Goal: Communication & Community: Answer question/provide support

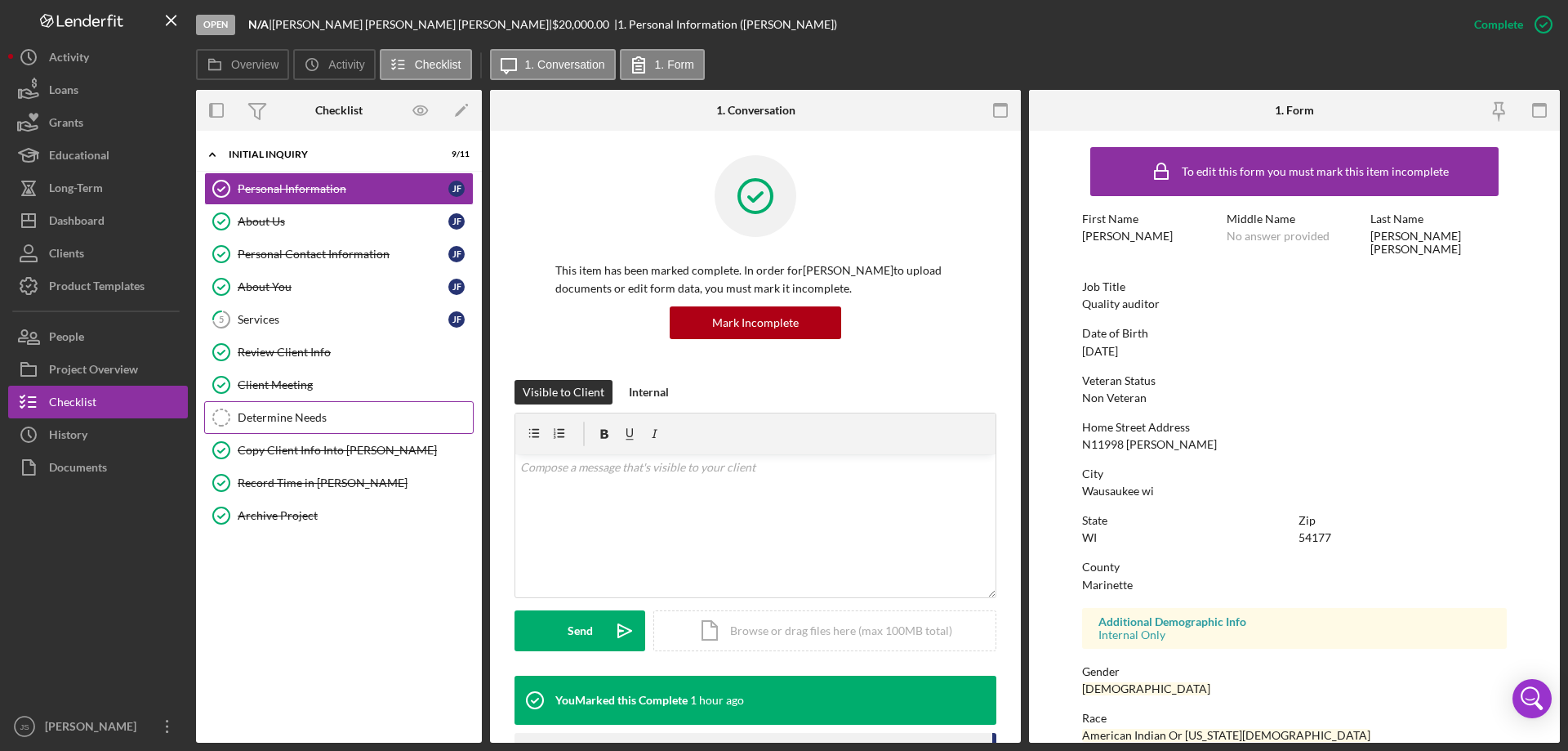
click at [297, 422] on div "Determine Needs" at bounding box center [355, 417] width 235 height 13
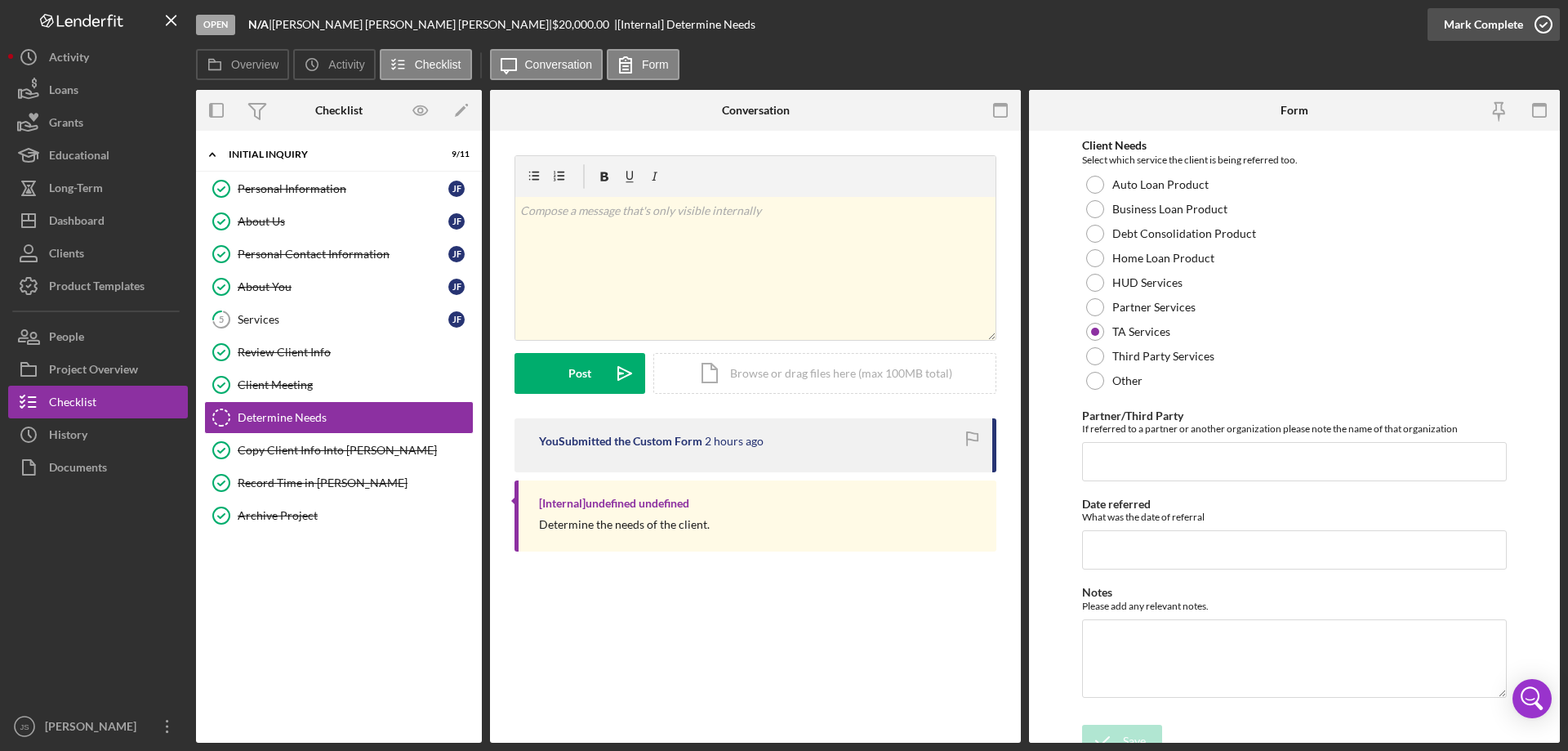
click at [1546, 20] on icon "button" at bounding box center [1543, 24] width 41 height 41
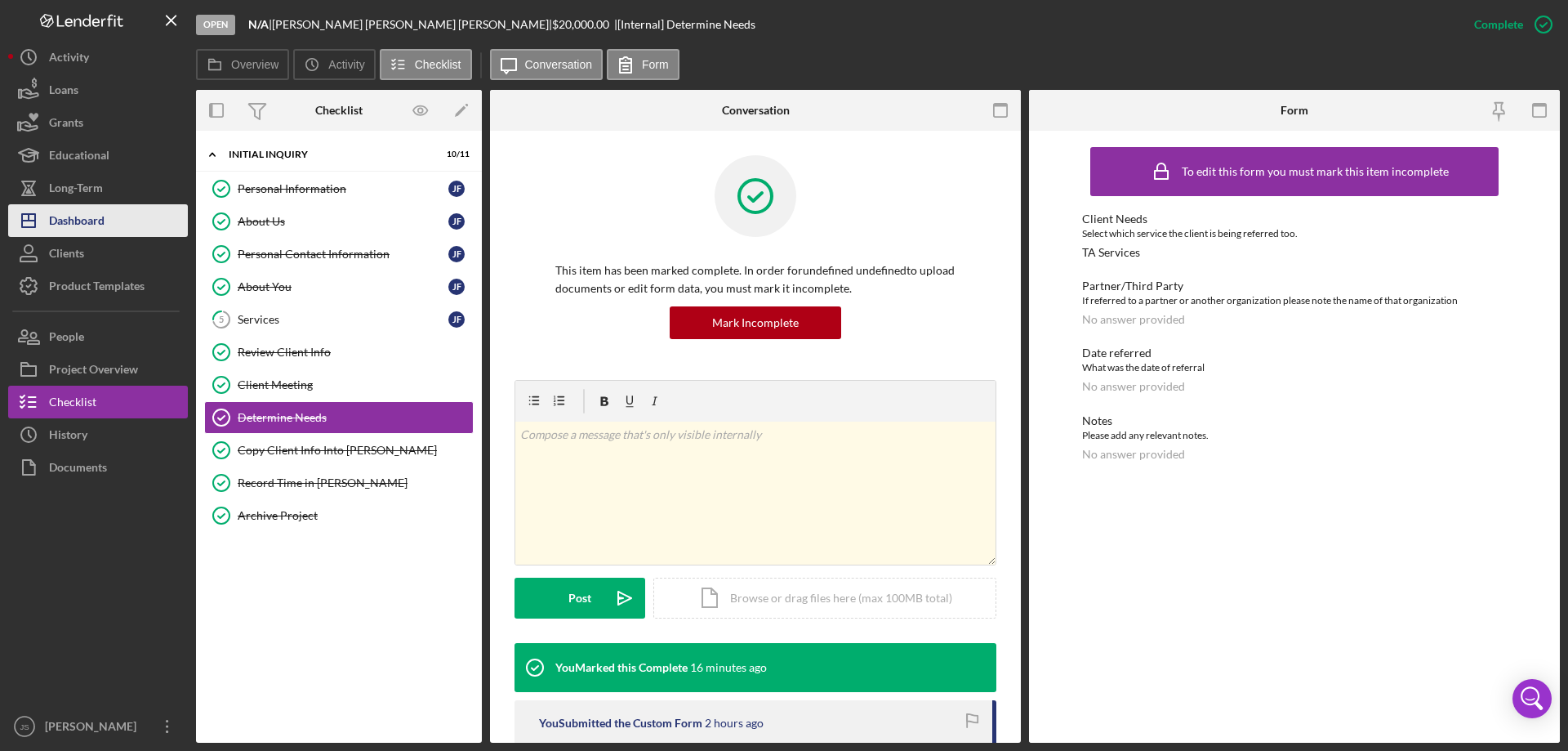
drag, startPoint x: 102, startPoint y: 221, endPoint x: 187, endPoint y: 219, distance: 85.0
click at [103, 221] on div "Dashboard" at bounding box center [76, 223] width 55 height 36
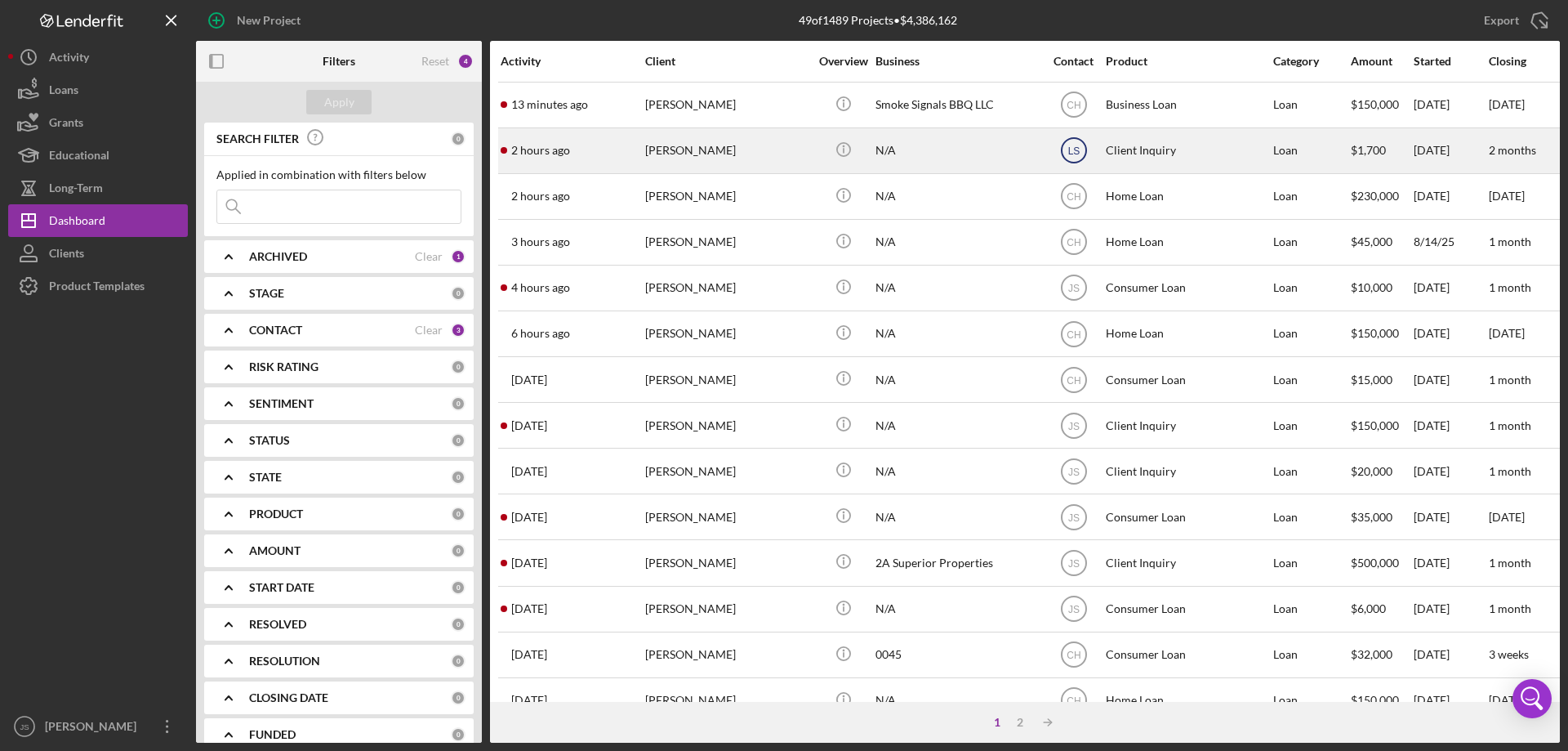
click at [1070, 111] on text "LS" at bounding box center [1073, 105] width 14 height 12
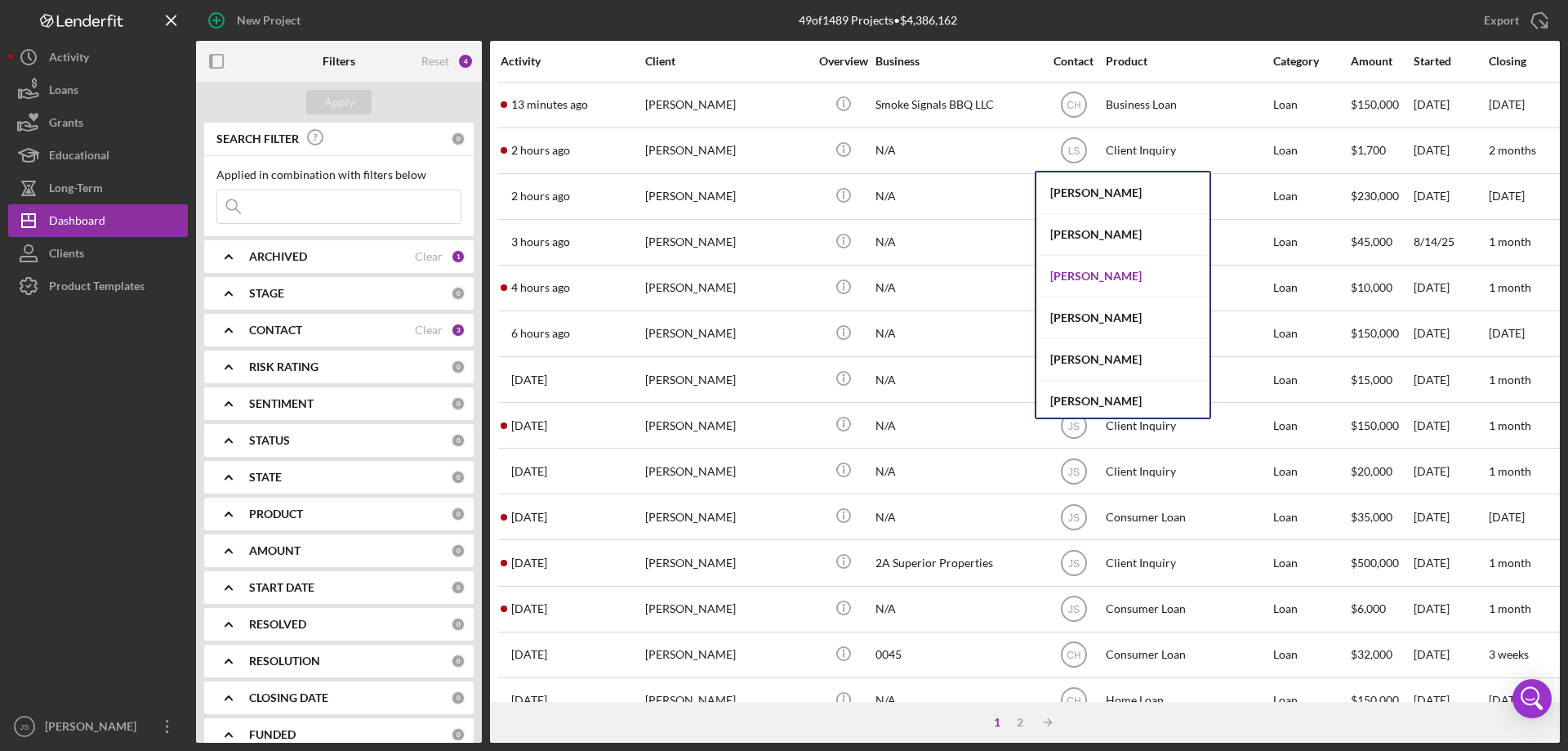
click at [1073, 273] on div "[PERSON_NAME]" at bounding box center [1123, 276] width 173 height 42
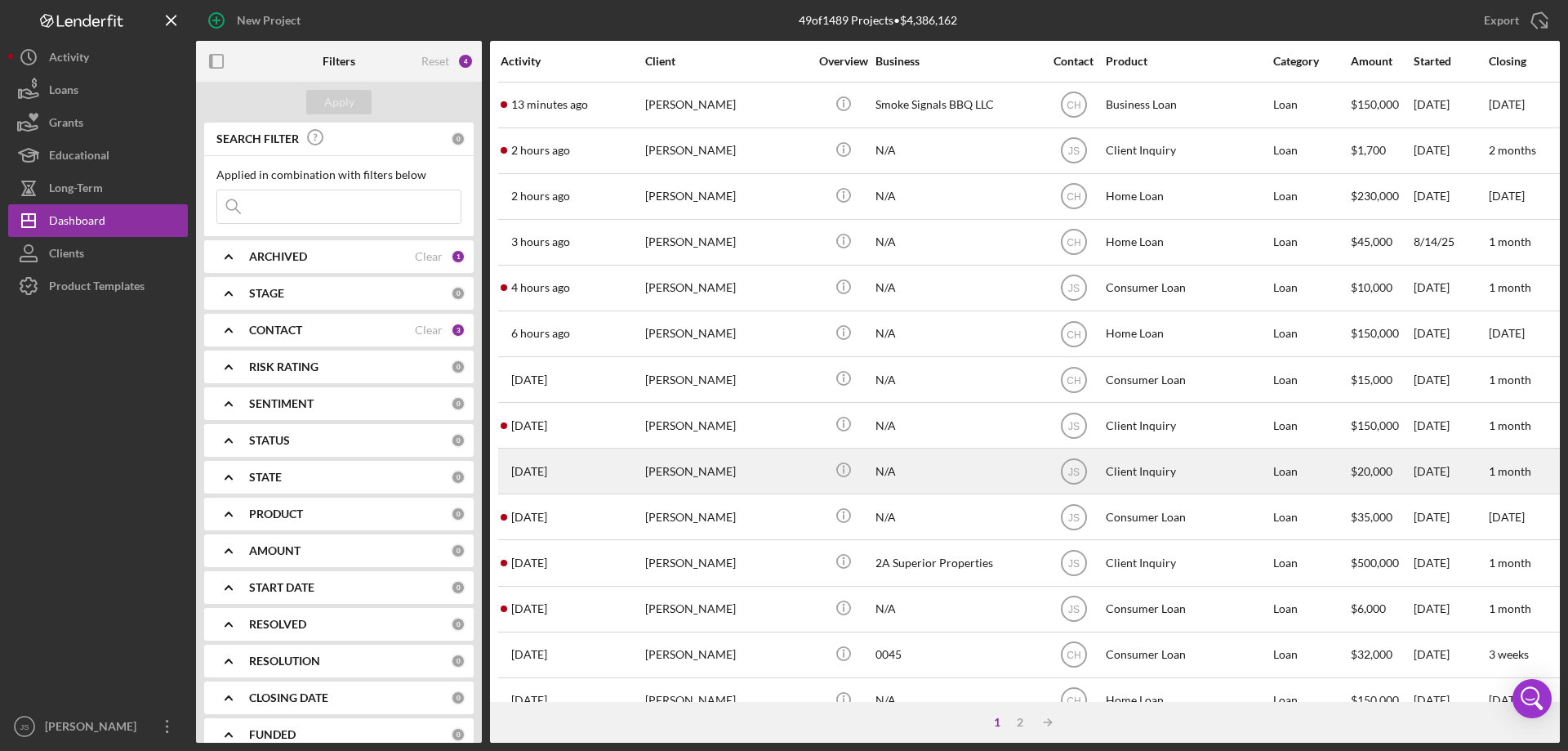
click at [767, 476] on div "[PERSON_NAME]" at bounding box center [727, 471] width 164 height 44
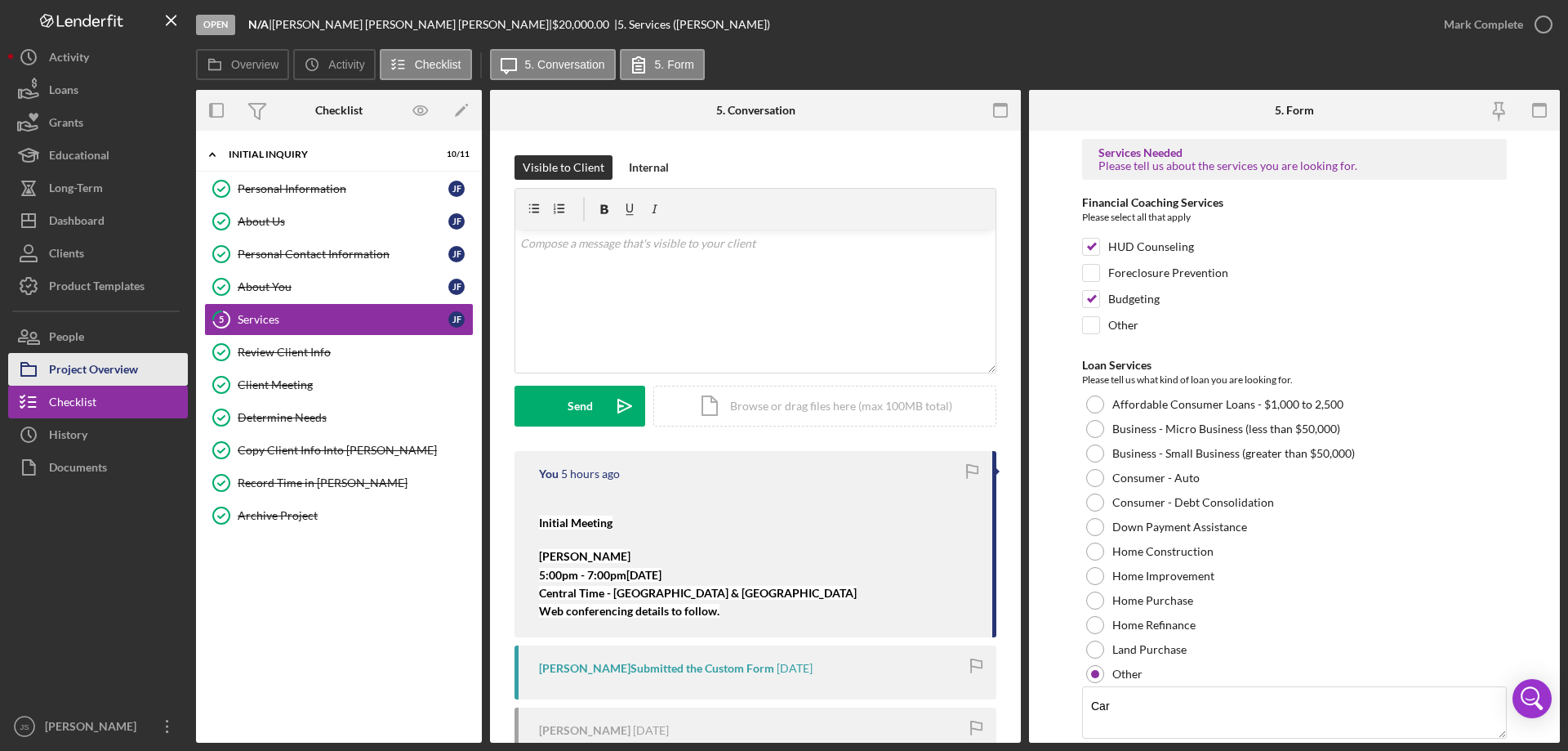
click at [85, 367] on div "Project Overview" at bounding box center [94, 371] width 89 height 36
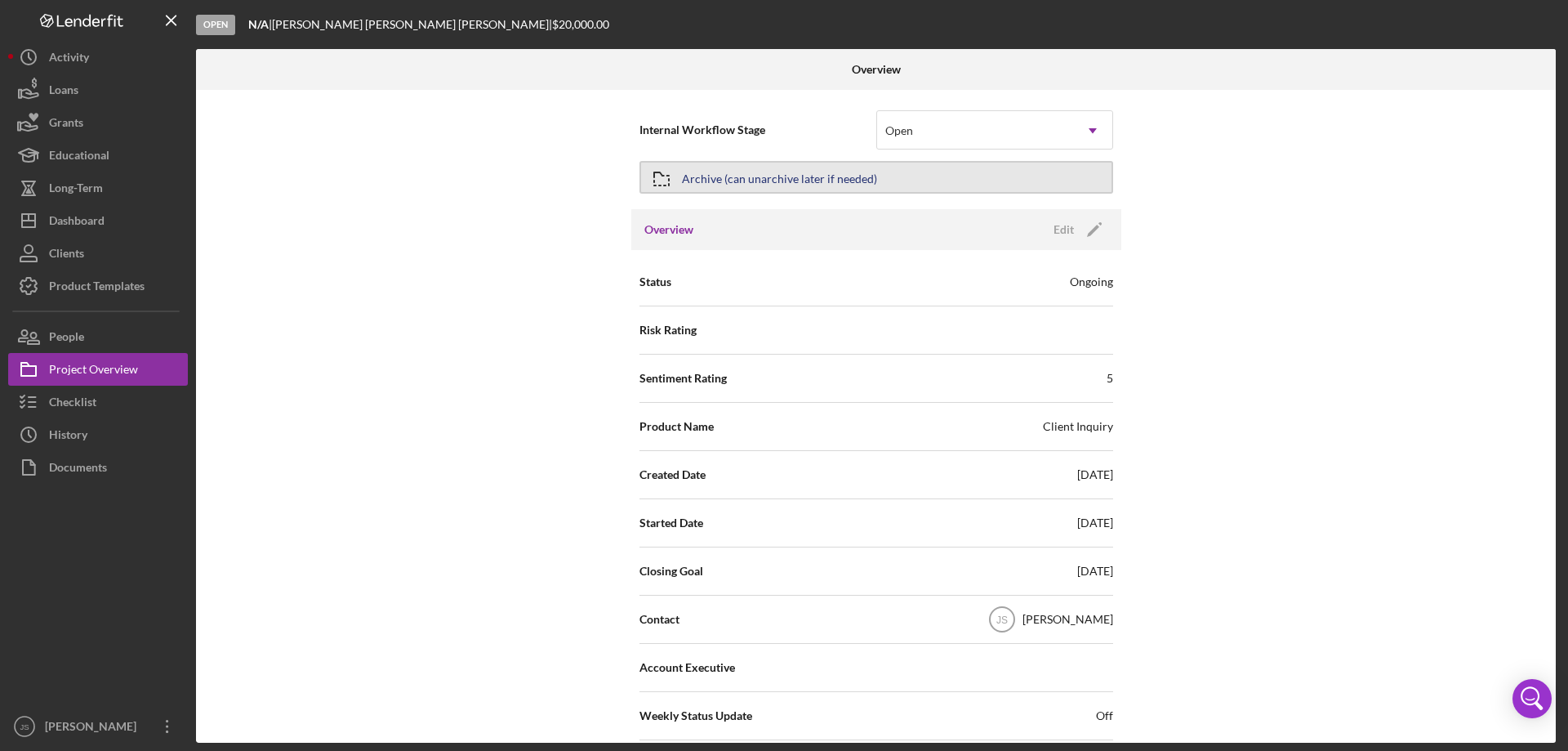
click at [1014, 175] on button "Archive (can unarchive later if needed)" at bounding box center [875, 177] width 474 height 33
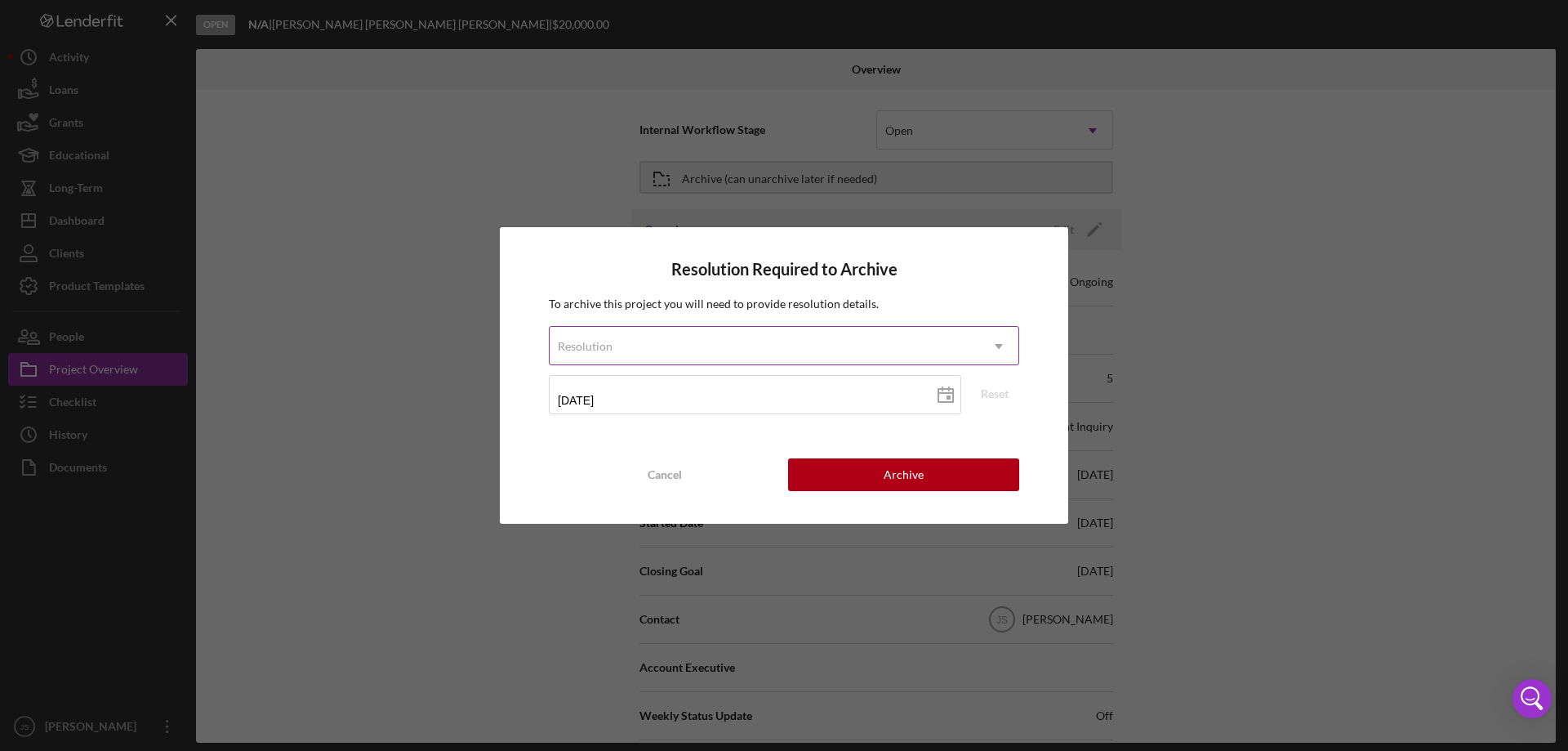
click at [994, 341] on icon "Icon/Dropdown Arrow" at bounding box center [998, 345] width 39 height 39
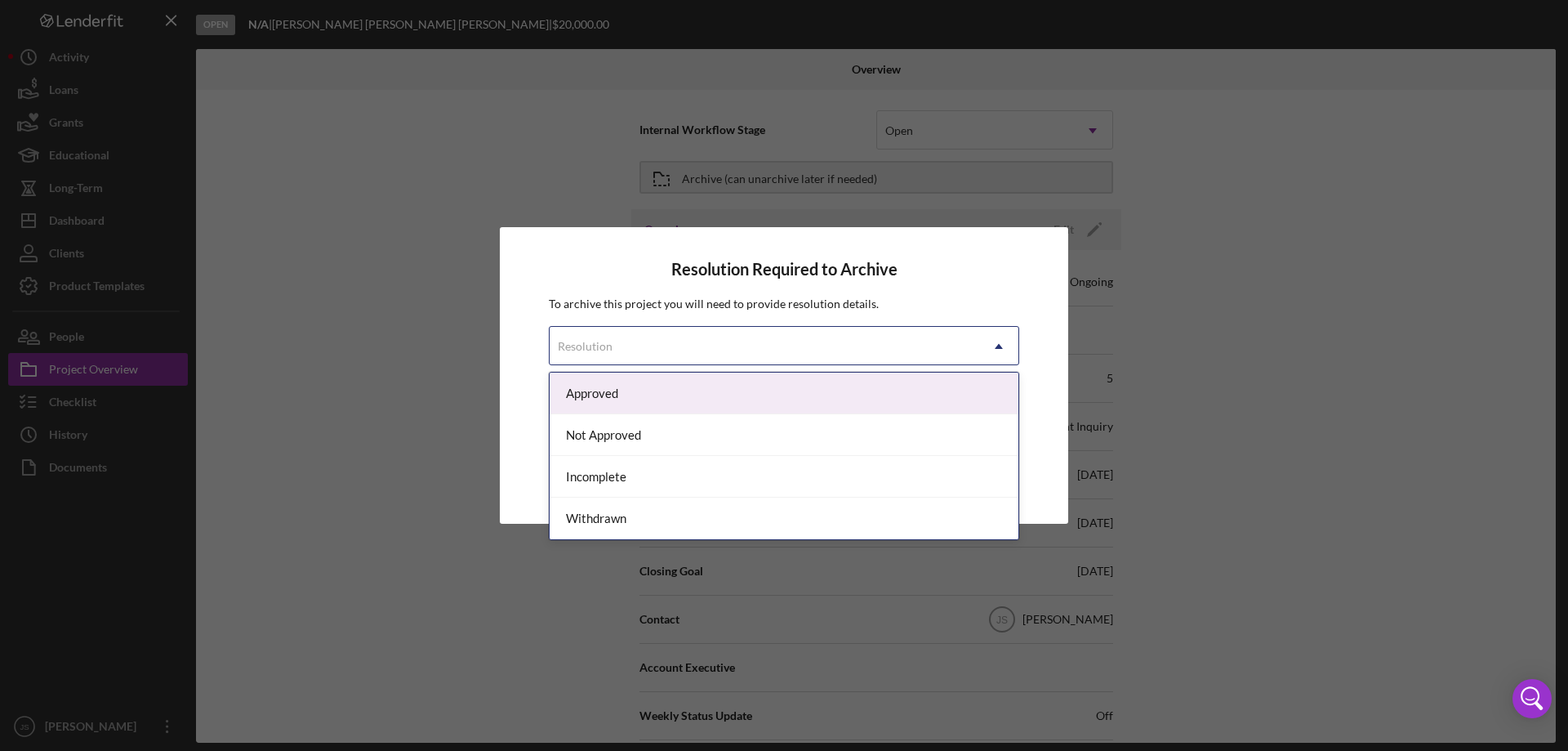
click at [707, 396] on div "Approved" at bounding box center [784, 394] width 469 height 42
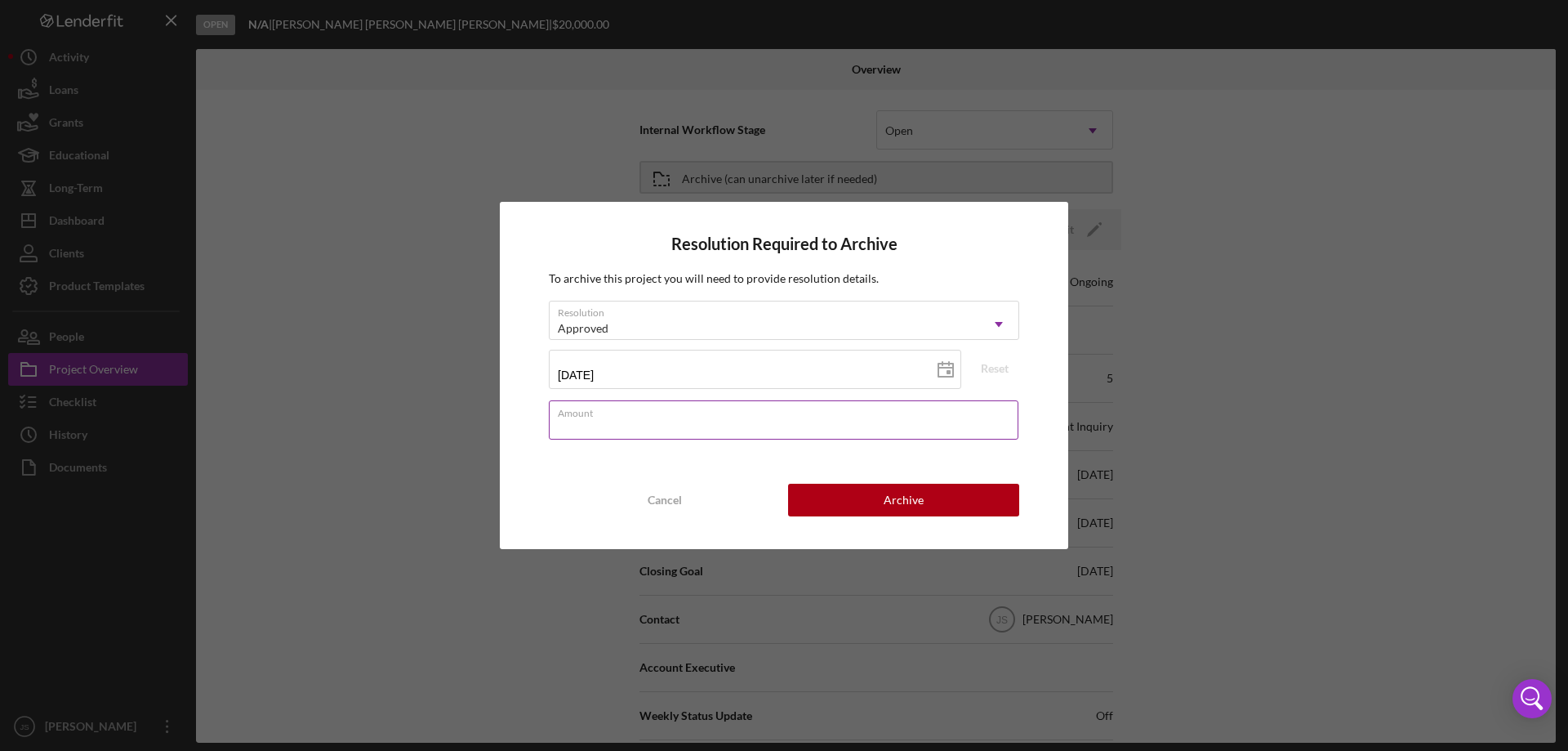
click at [679, 424] on input "Amount" at bounding box center [784, 419] width 470 height 39
type input "$0"
click at [866, 502] on button "Archive" at bounding box center [904, 500] width 231 height 33
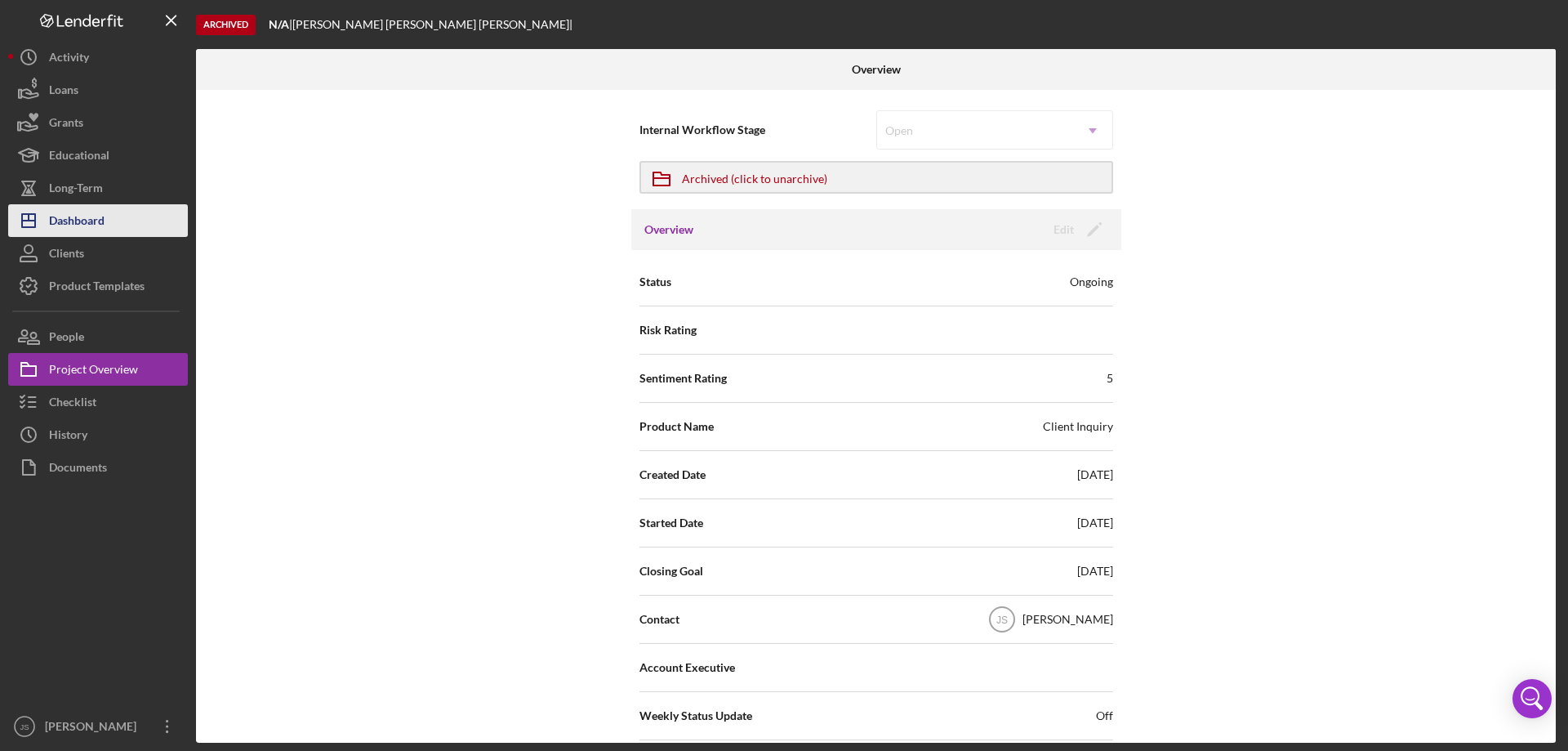
click at [111, 225] on button "Icon/Dashboard Dashboard" at bounding box center [98, 221] width 180 height 33
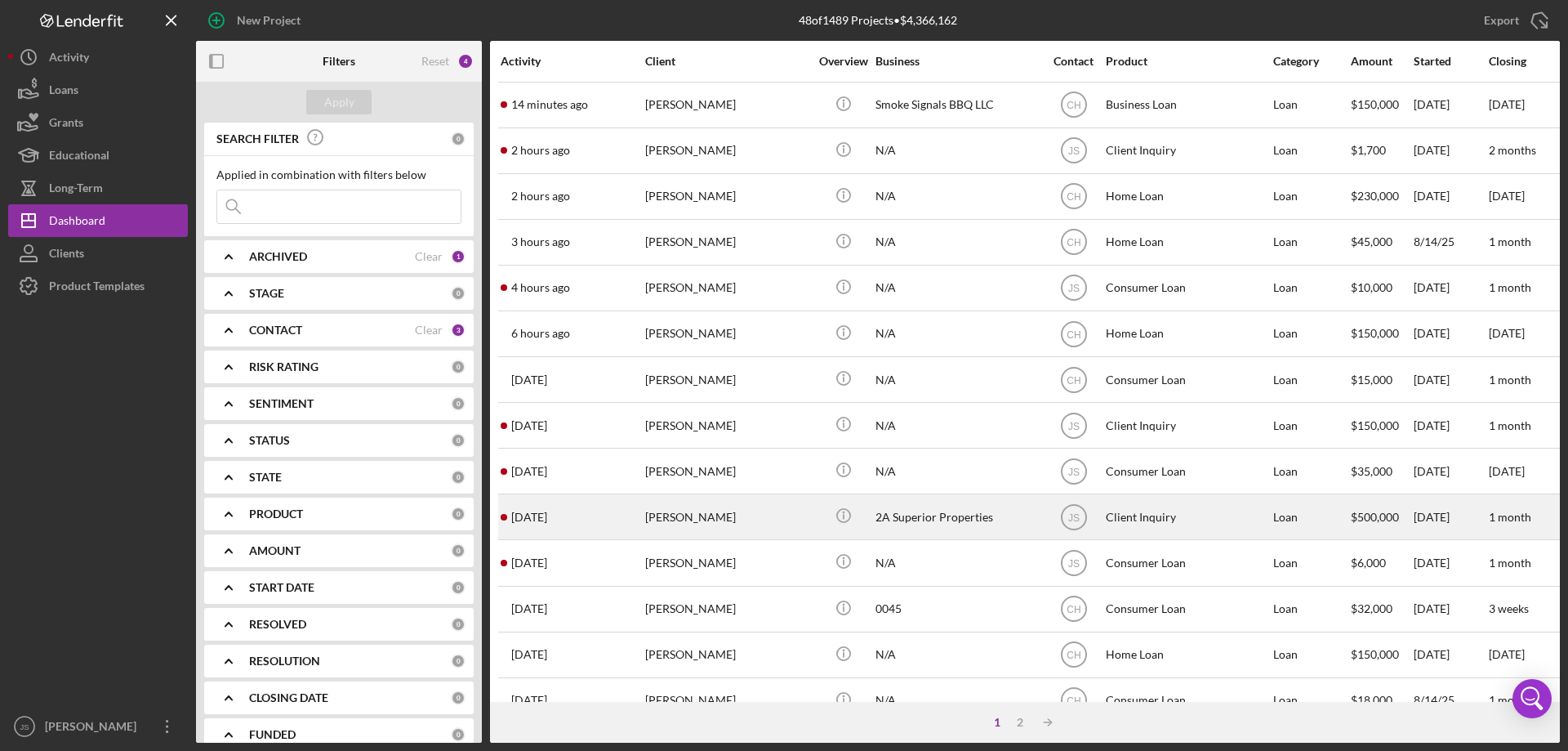
click at [1011, 526] on div "2A Superior Properties" at bounding box center [957, 516] width 164 height 44
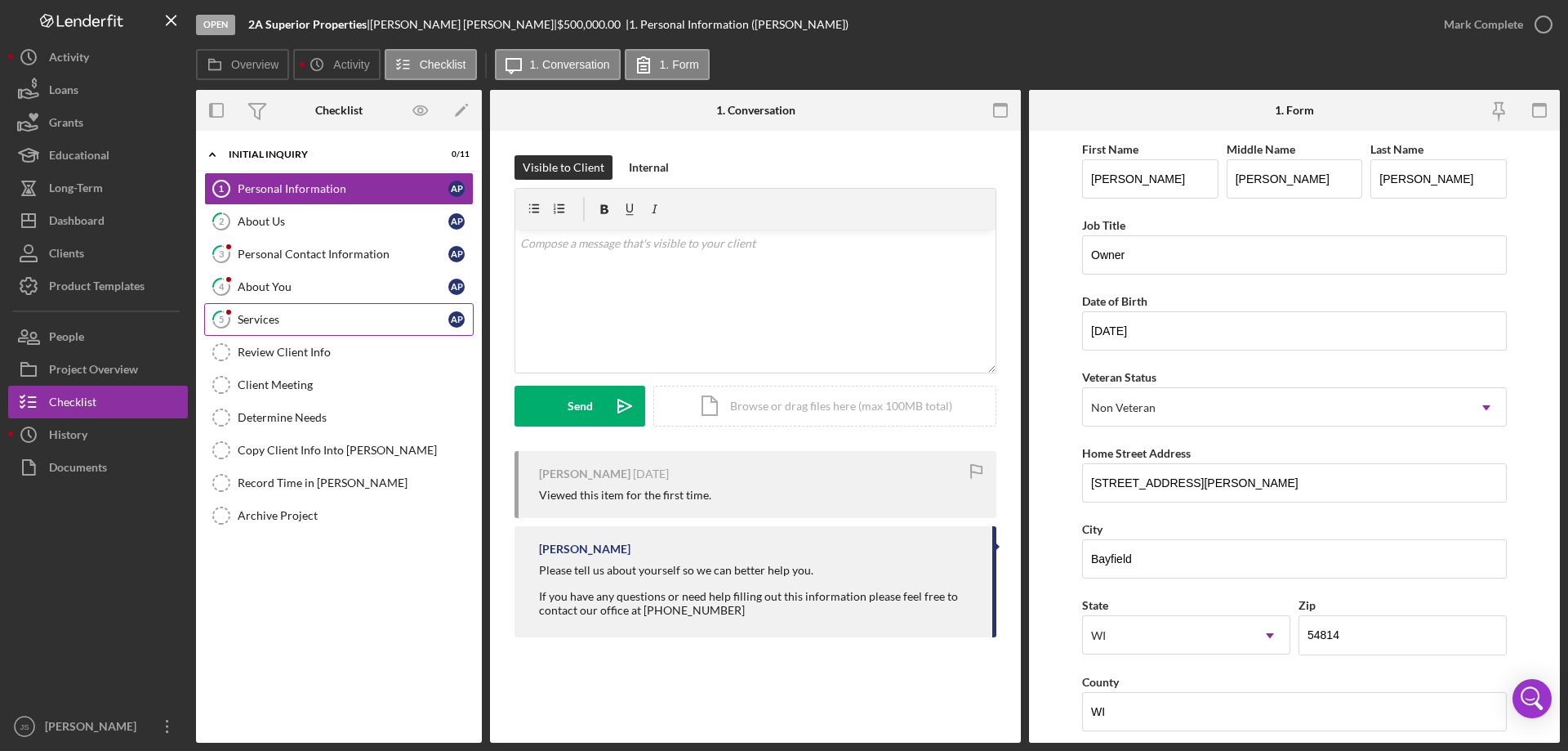
click at [358, 324] on div "Services" at bounding box center [343, 319] width 211 height 13
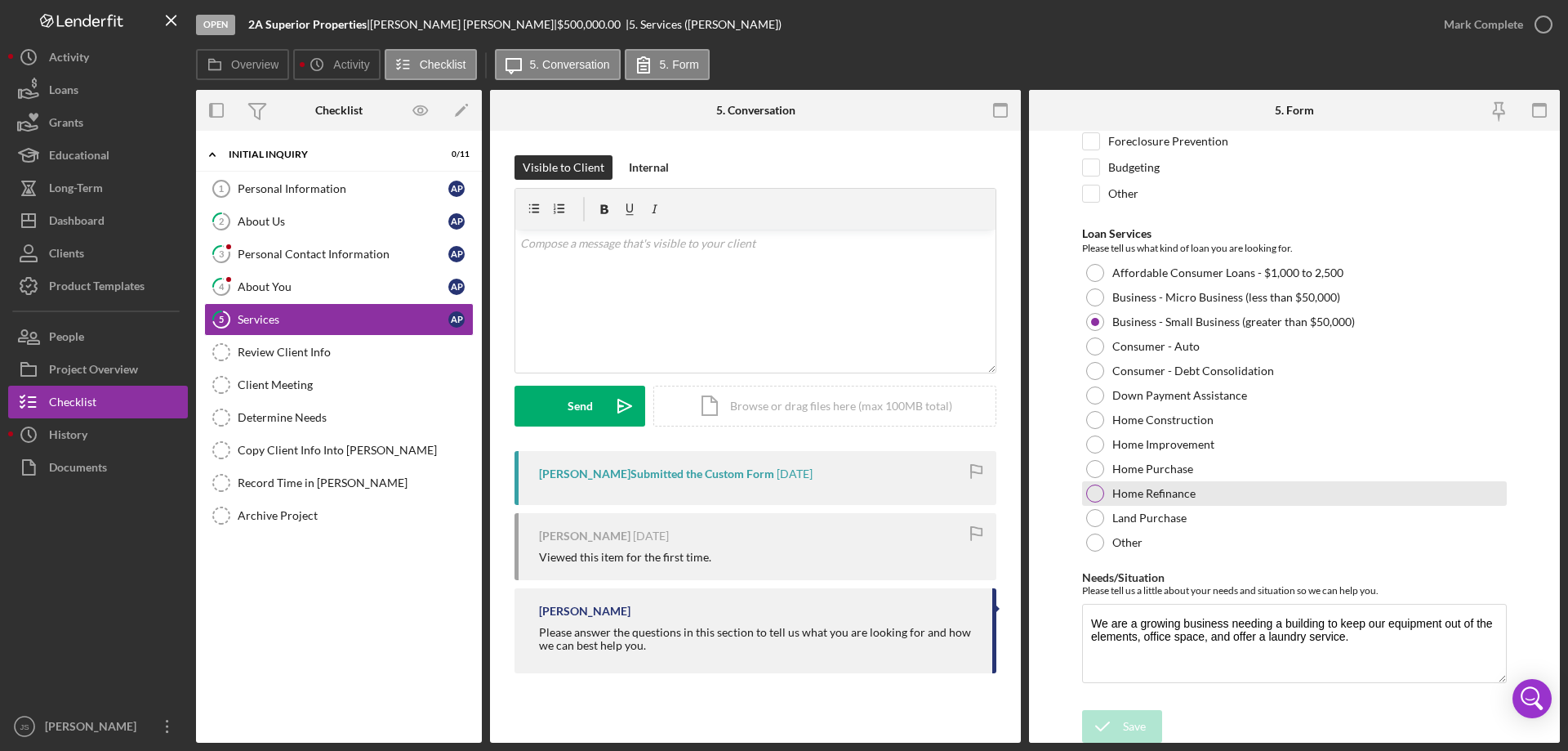
scroll to position [134, 0]
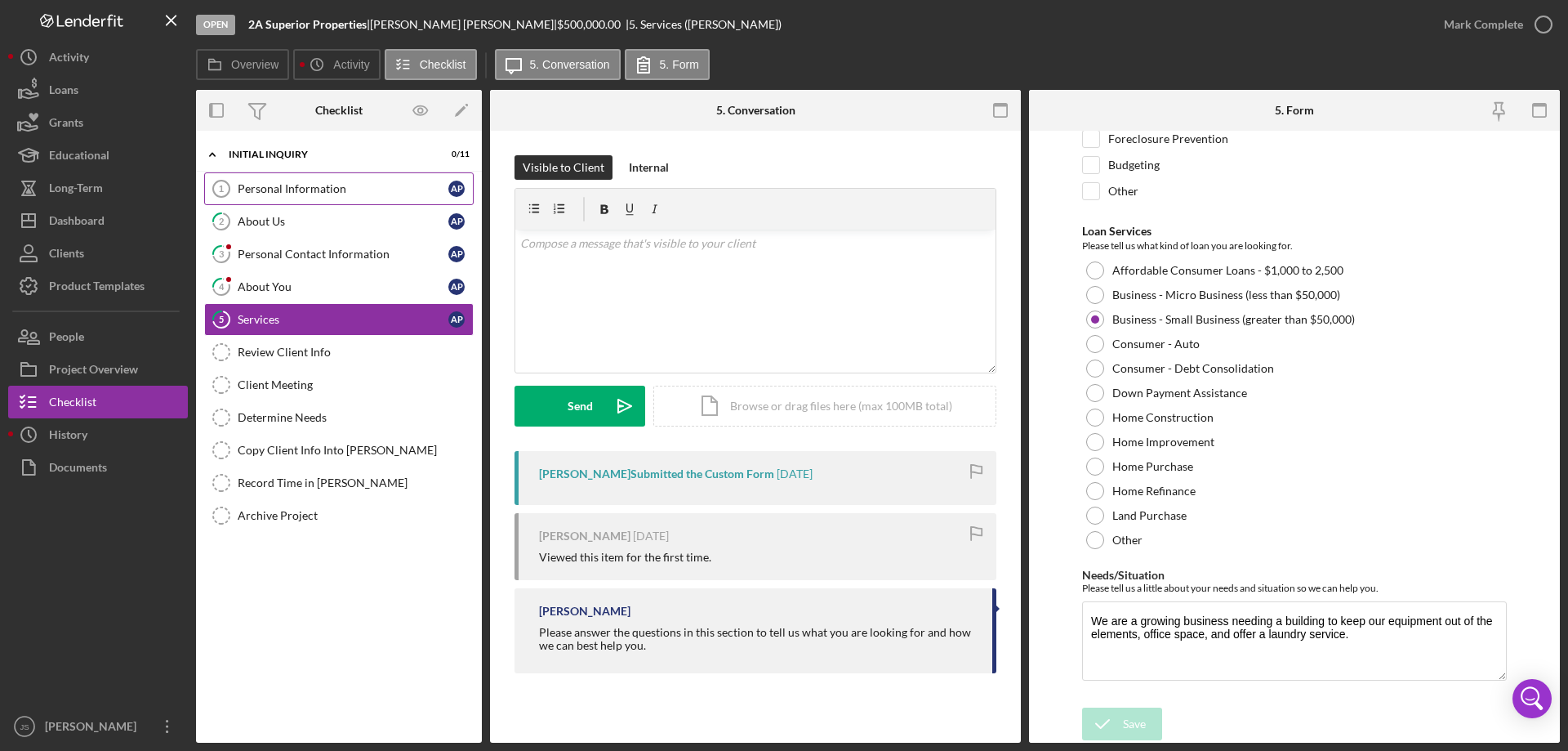
click at [343, 191] on div "Personal Information" at bounding box center [343, 188] width 211 height 13
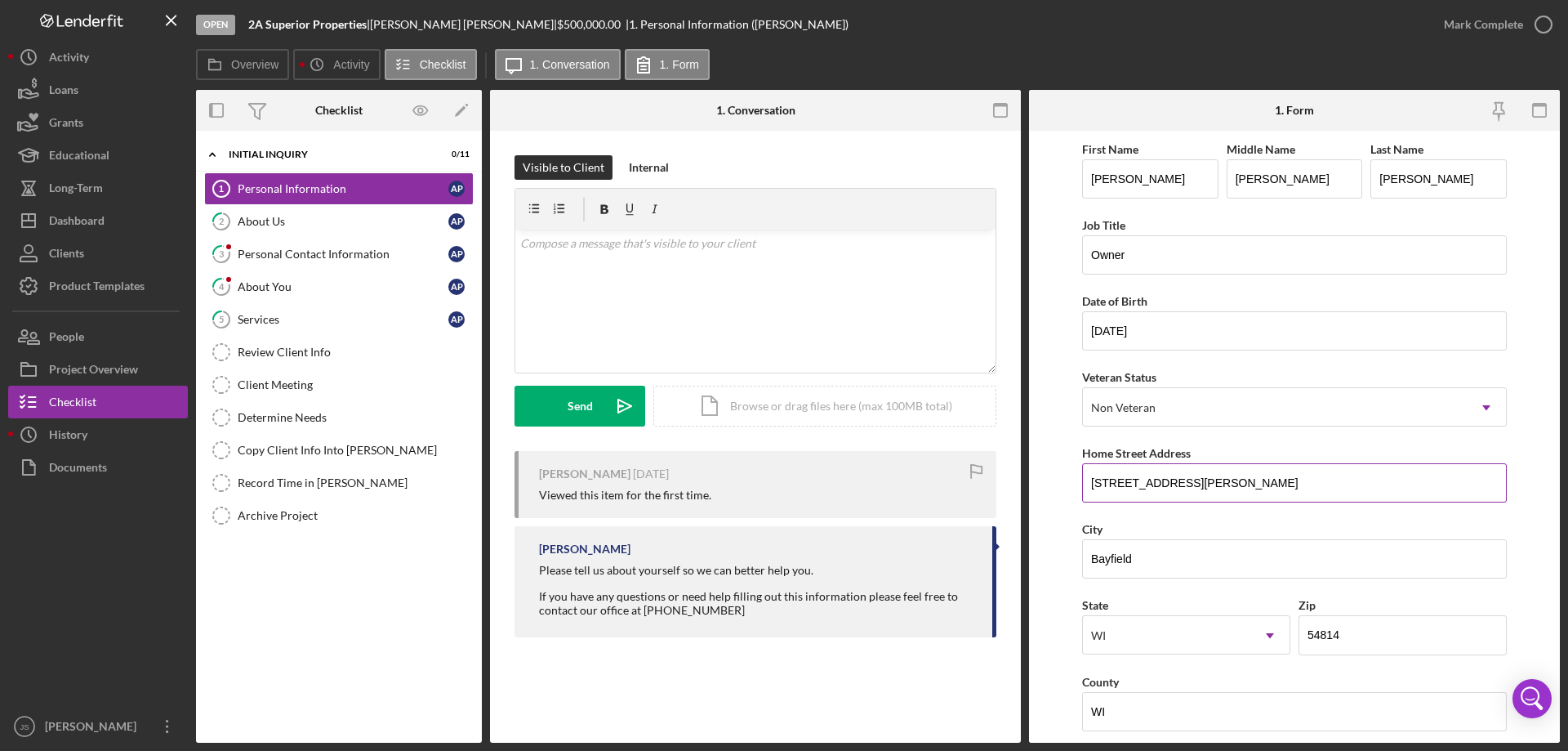
scroll to position [164, 0]
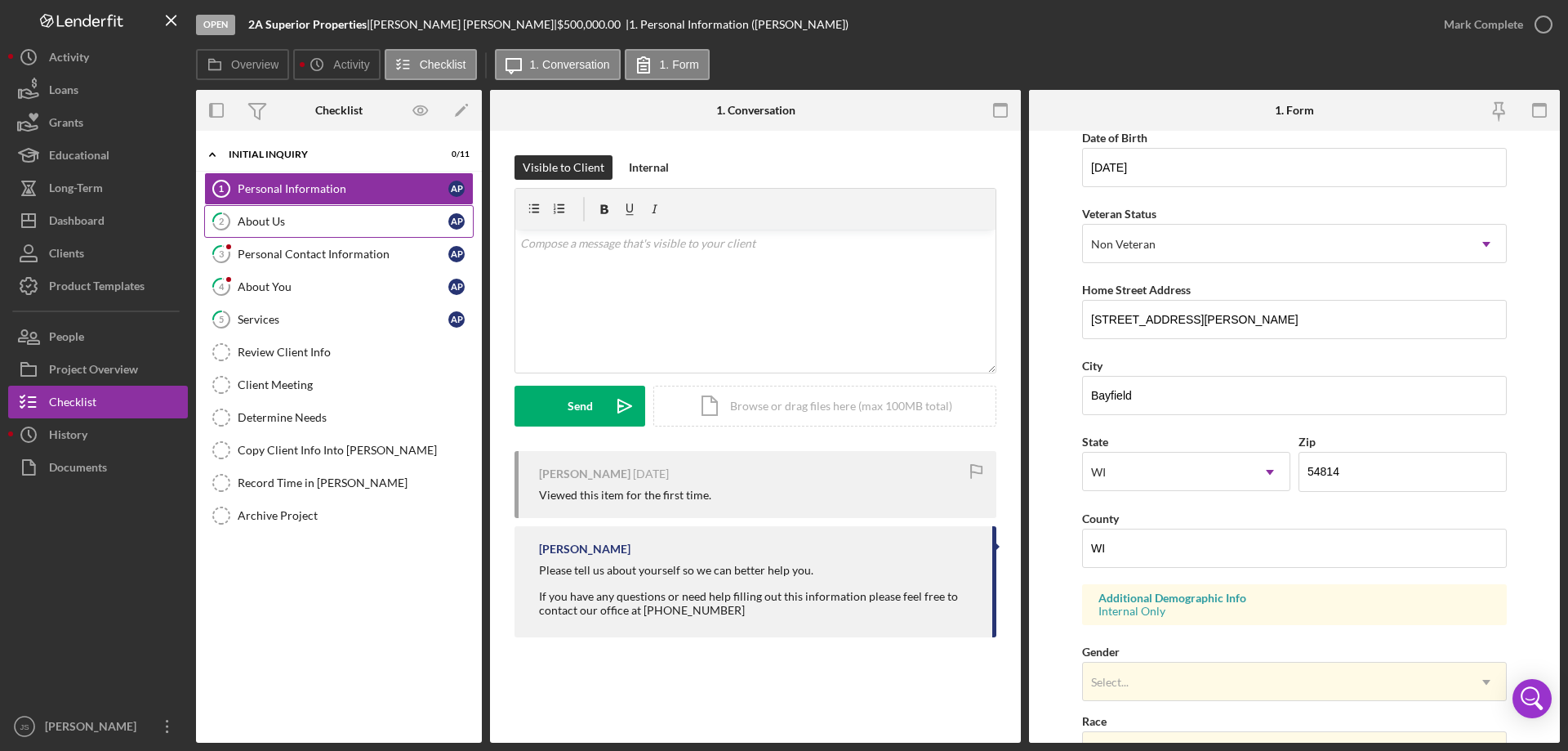
click at [348, 225] on div "About Us" at bounding box center [343, 221] width 211 height 13
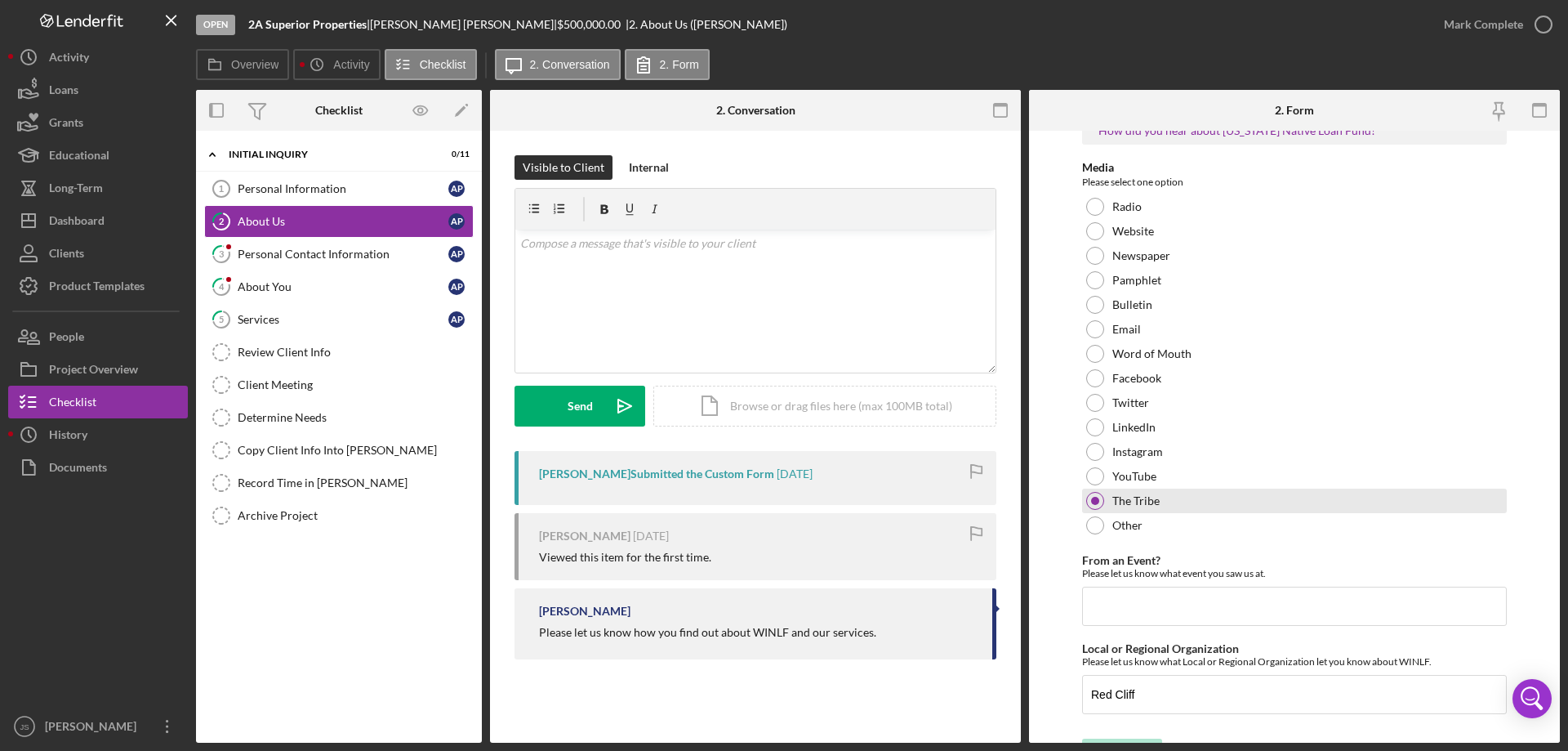
scroll to position [67, 0]
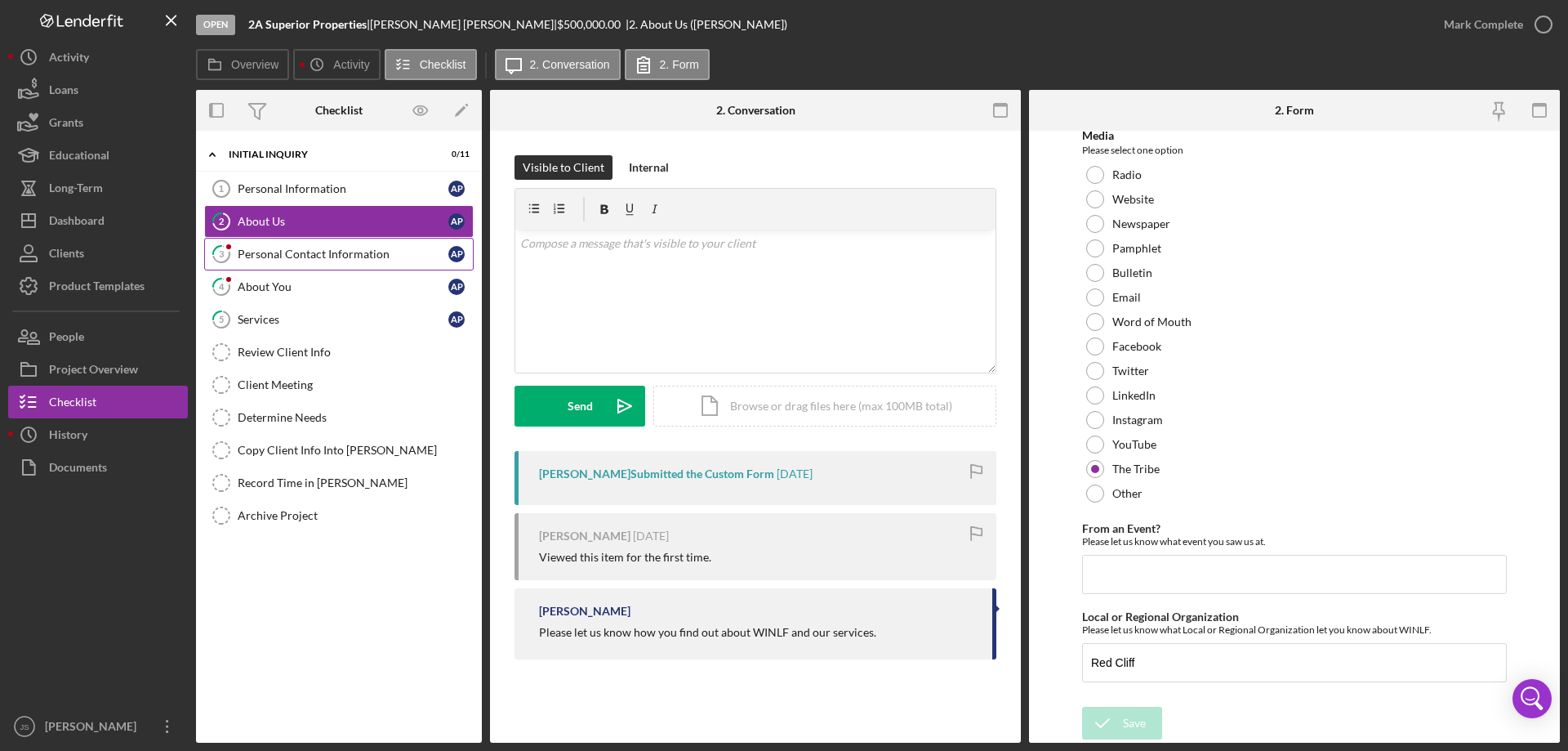
click at [313, 255] on div "Personal Contact Information" at bounding box center [343, 254] width 211 height 13
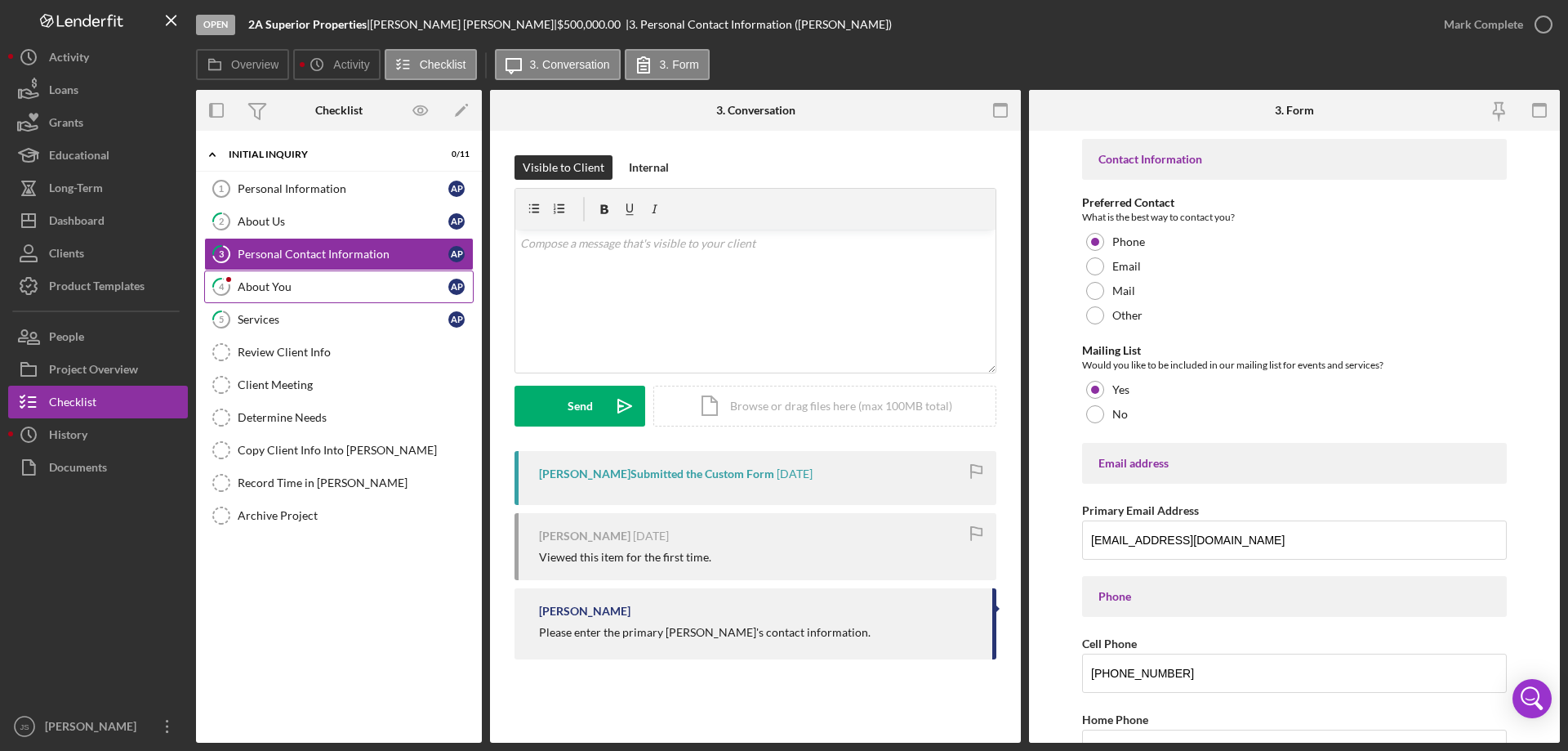
click at [321, 292] on div "About You" at bounding box center [343, 286] width 211 height 13
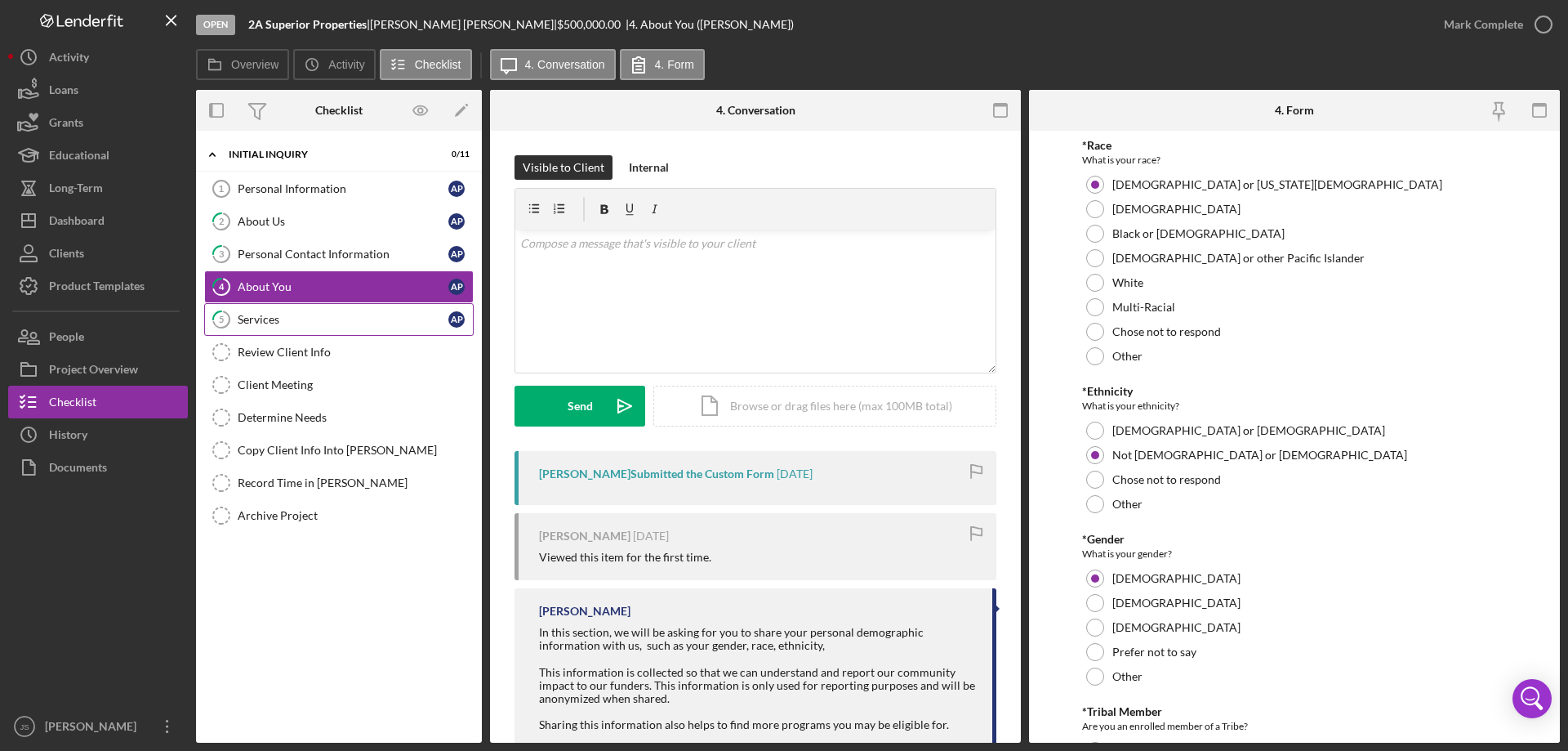
click at [319, 323] on div "Services" at bounding box center [343, 319] width 211 height 13
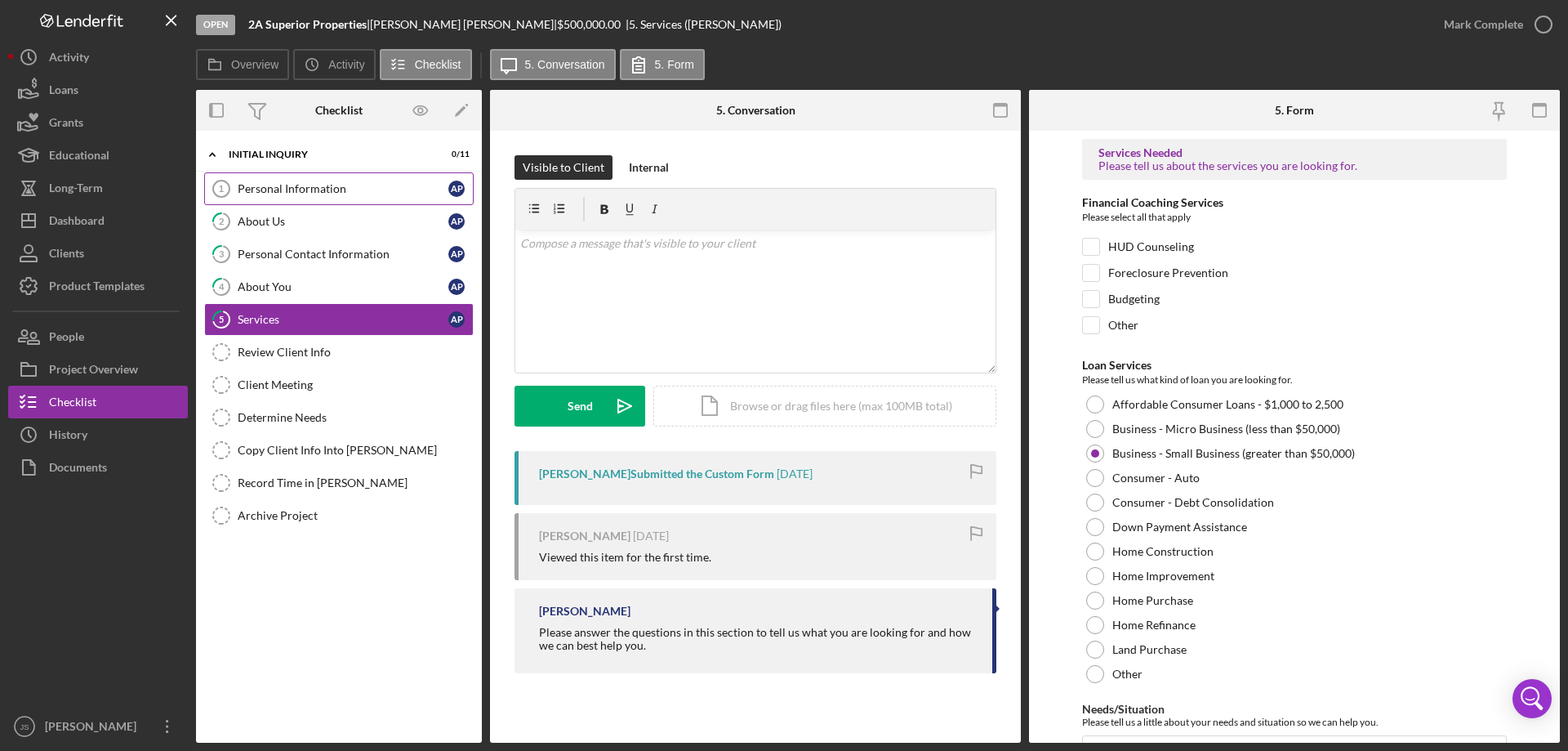
click at [393, 192] on div "Personal Information" at bounding box center [343, 188] width 211 height 13
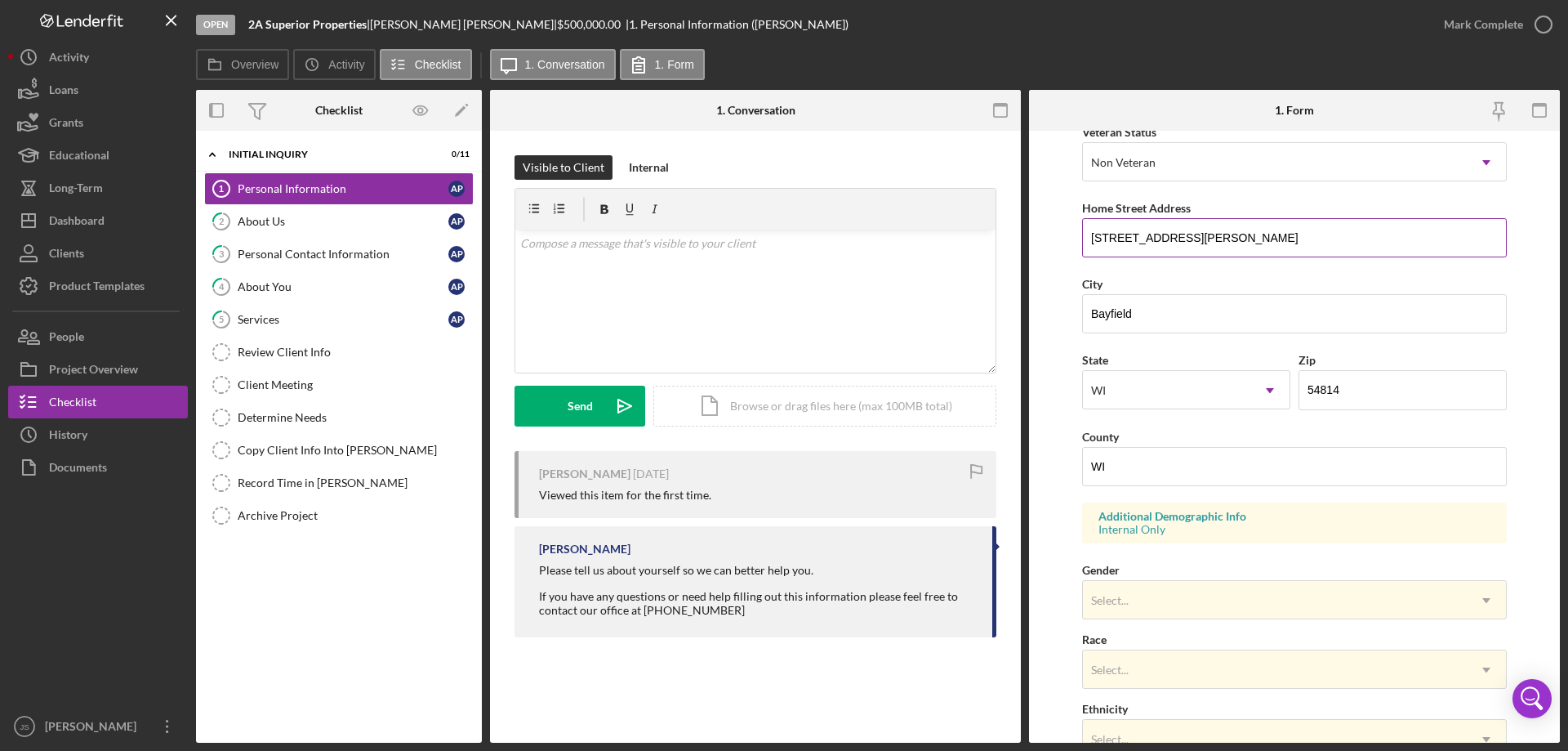
scroll to position [478, 0]
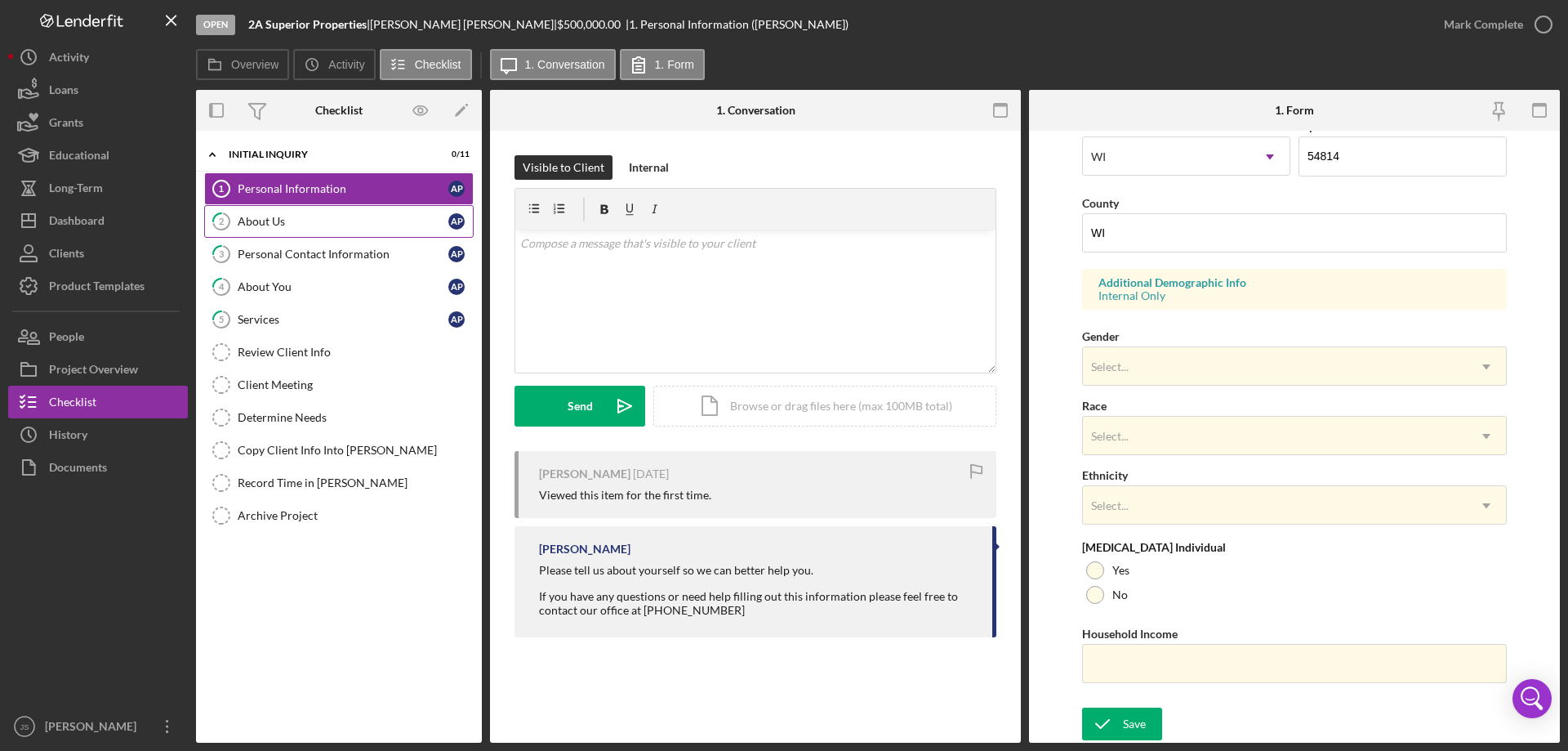
click at [317, 224] on div "About Us" at bounding box center [343, 221] width 211 height 13
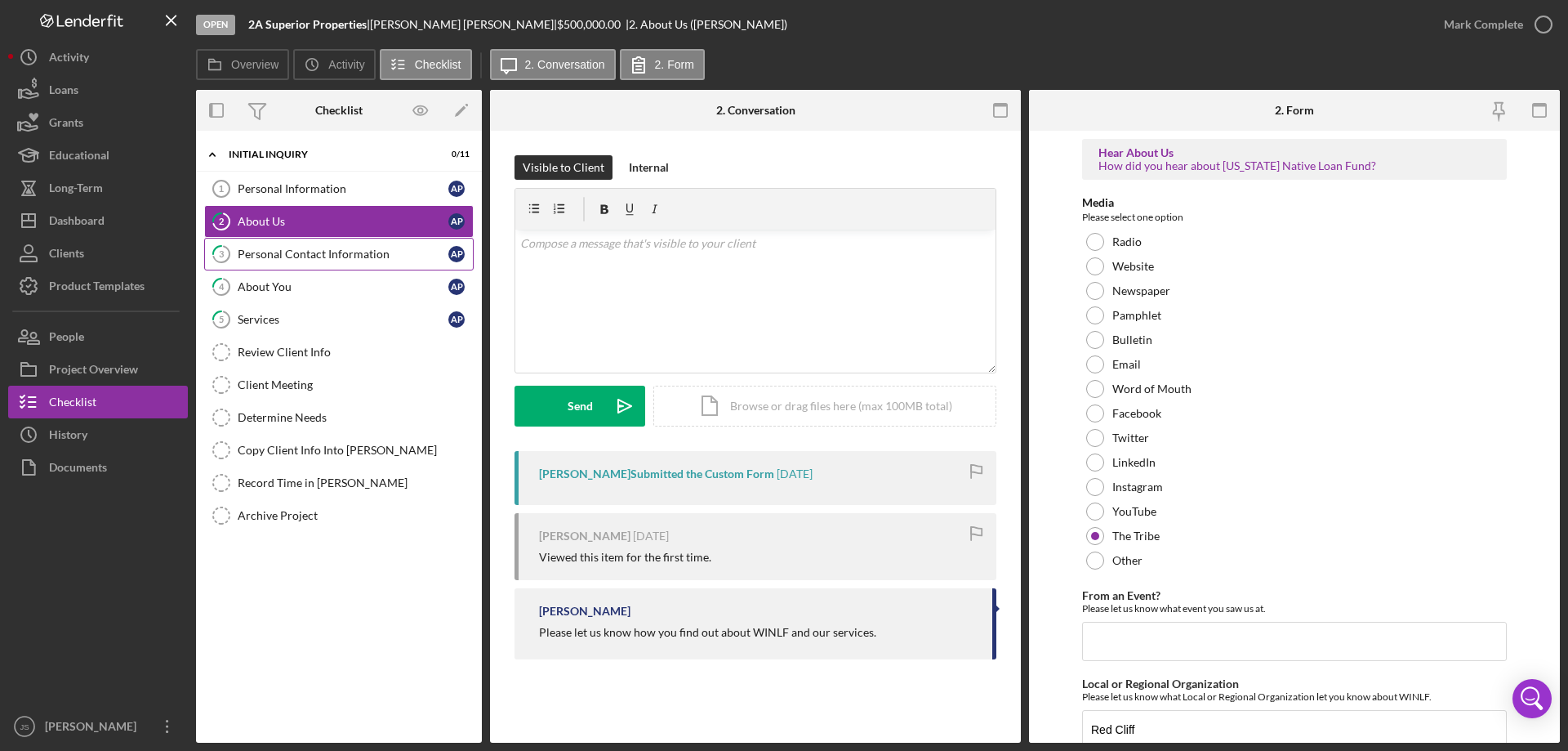
click at [325, 257] on div "Personal Contact Information" at bounding box center [343, 254] width 211 height 13
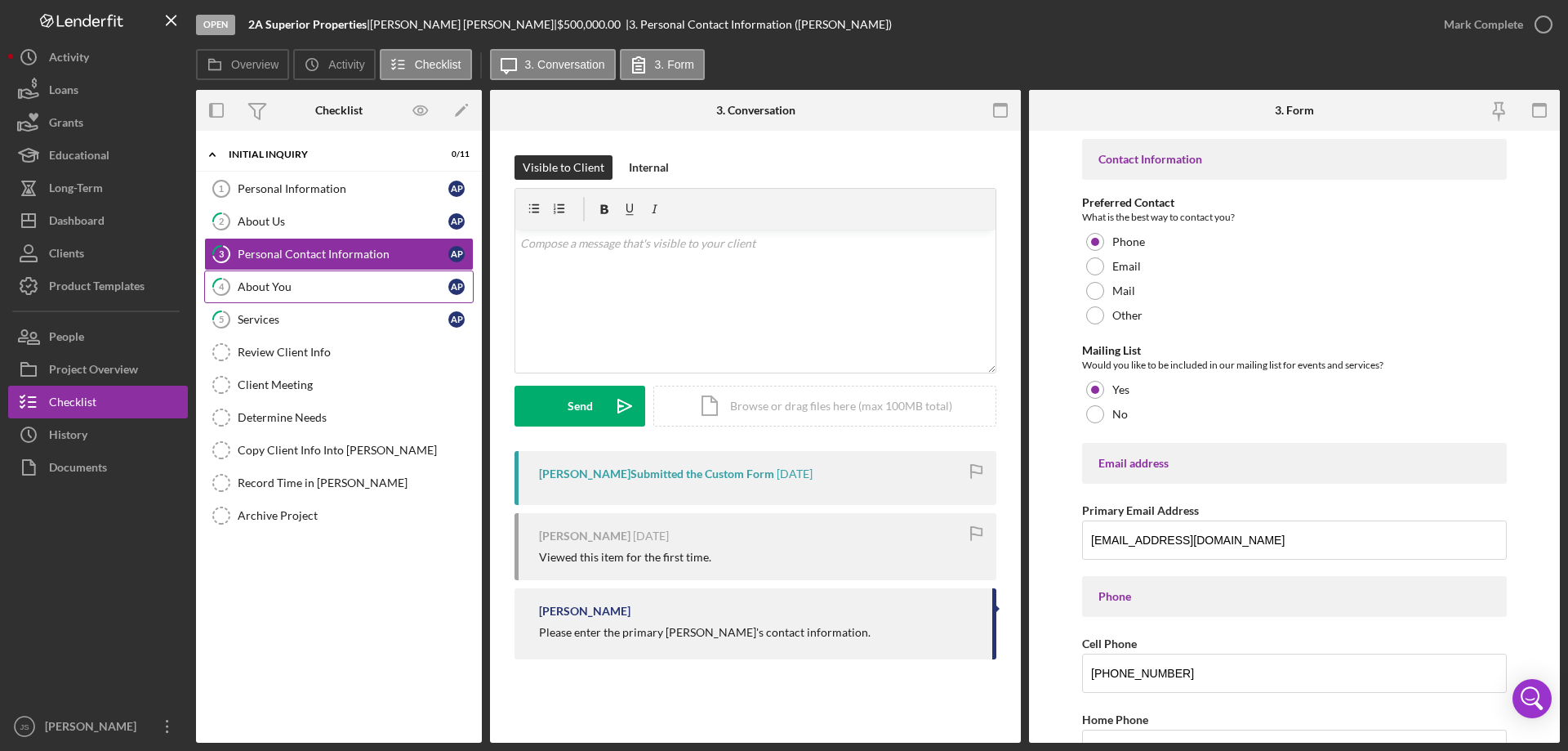
click at [314, 286] on div "About You" at bounding box center [343, 286] width 211 height 13
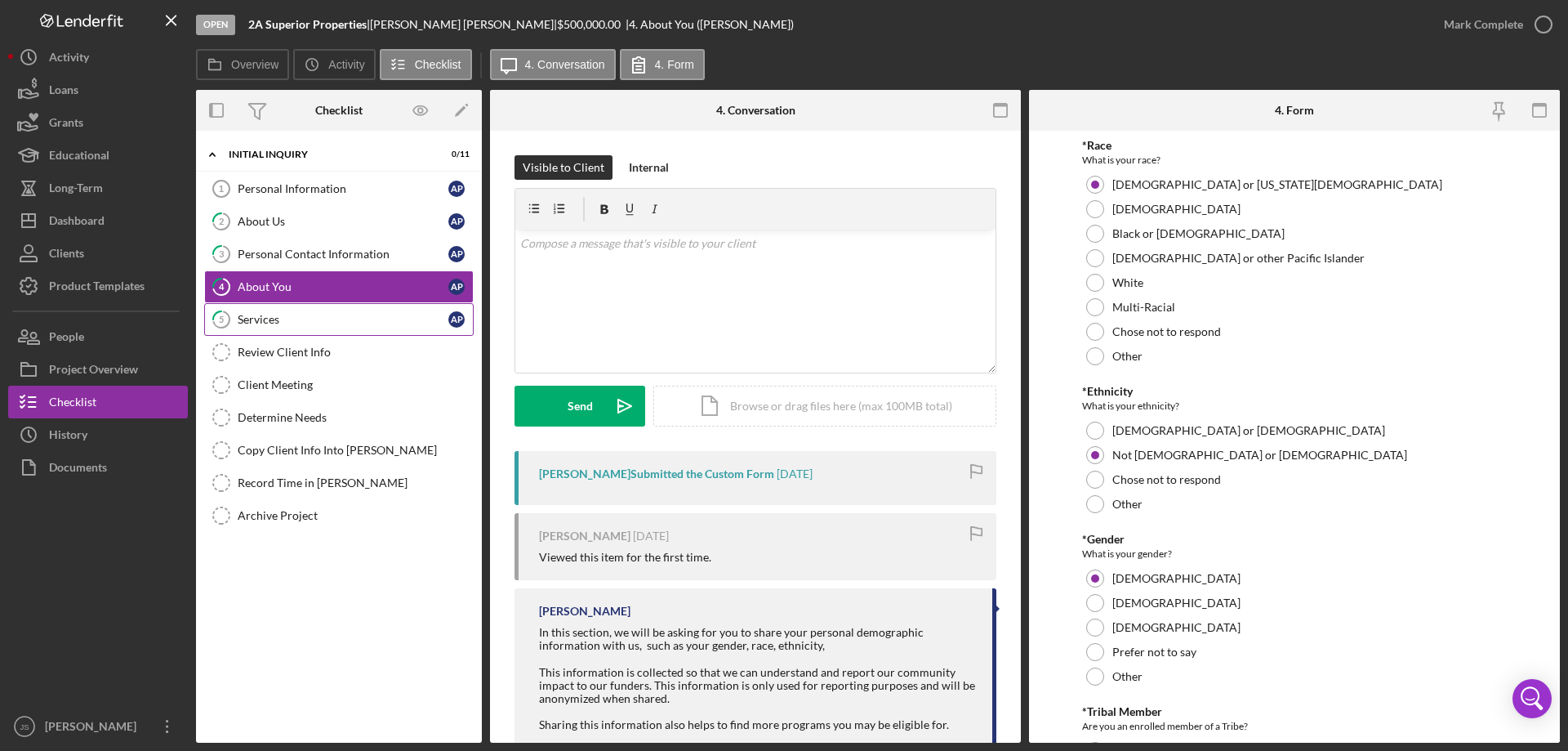
click at [314, 317] on div "Services" at bounding box center [343, 319] width 211 height 13
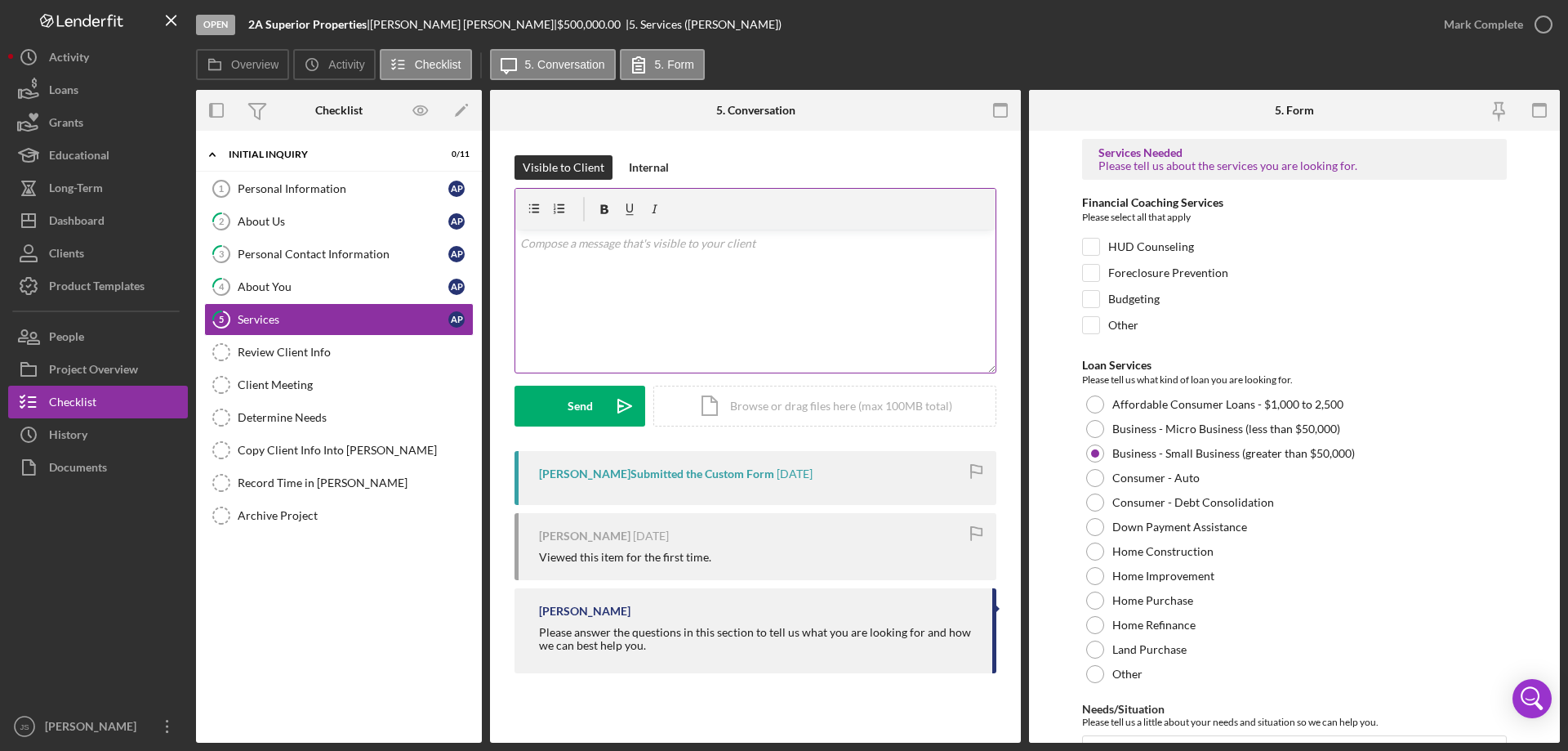
click at [544, 267] on div "v Color teal Color pink Remove color Add row above Add row below Add column bef…" at bounding box center [755, 300] width 480 height 143
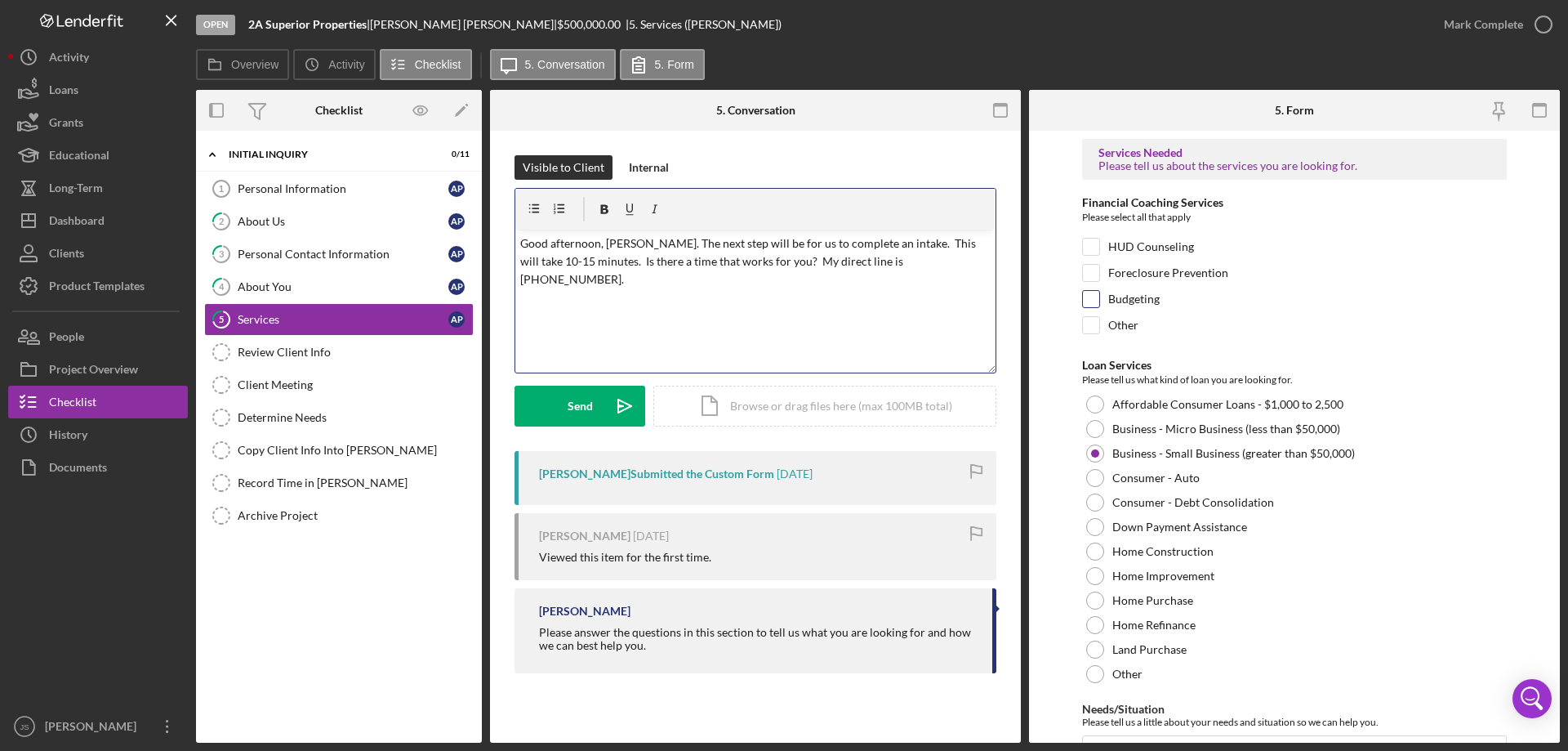
drag, startPoint x: 928, startPoint y: 260, endPoint x: 1136, endPoint y: 297, distance: 211.3
click at [930, 260] on p "Good afternoon, [PERSON_NAME]. The next step will be for us to complete an inta…" at bounding box center [755, 262] width 471 height 55
click at [572, 405] on div "Send" at bounding box center [580, 406] width 25 height 41
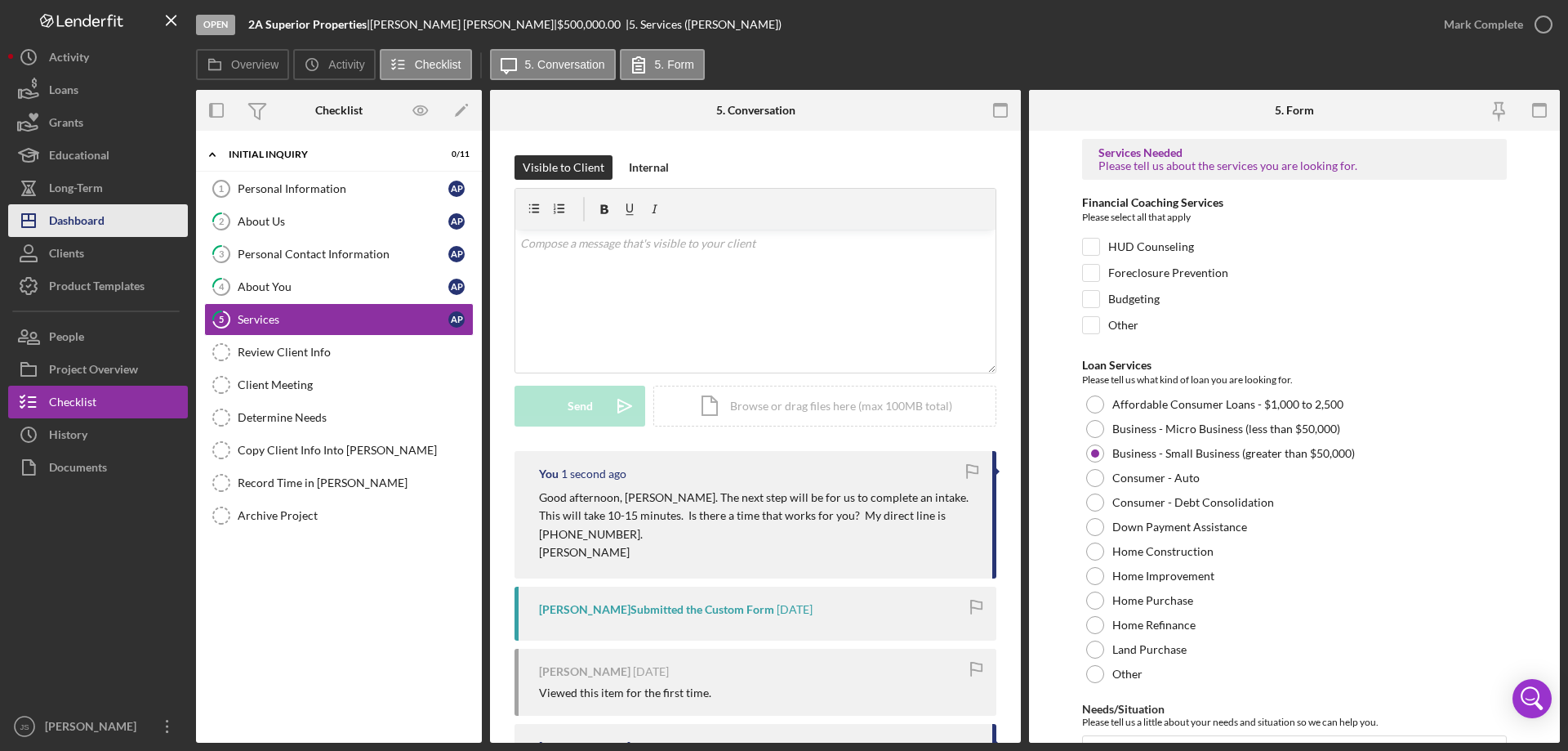
click at [101, 213] on div "Dashboard" at bounding box center [76, 223] width 55 height 36
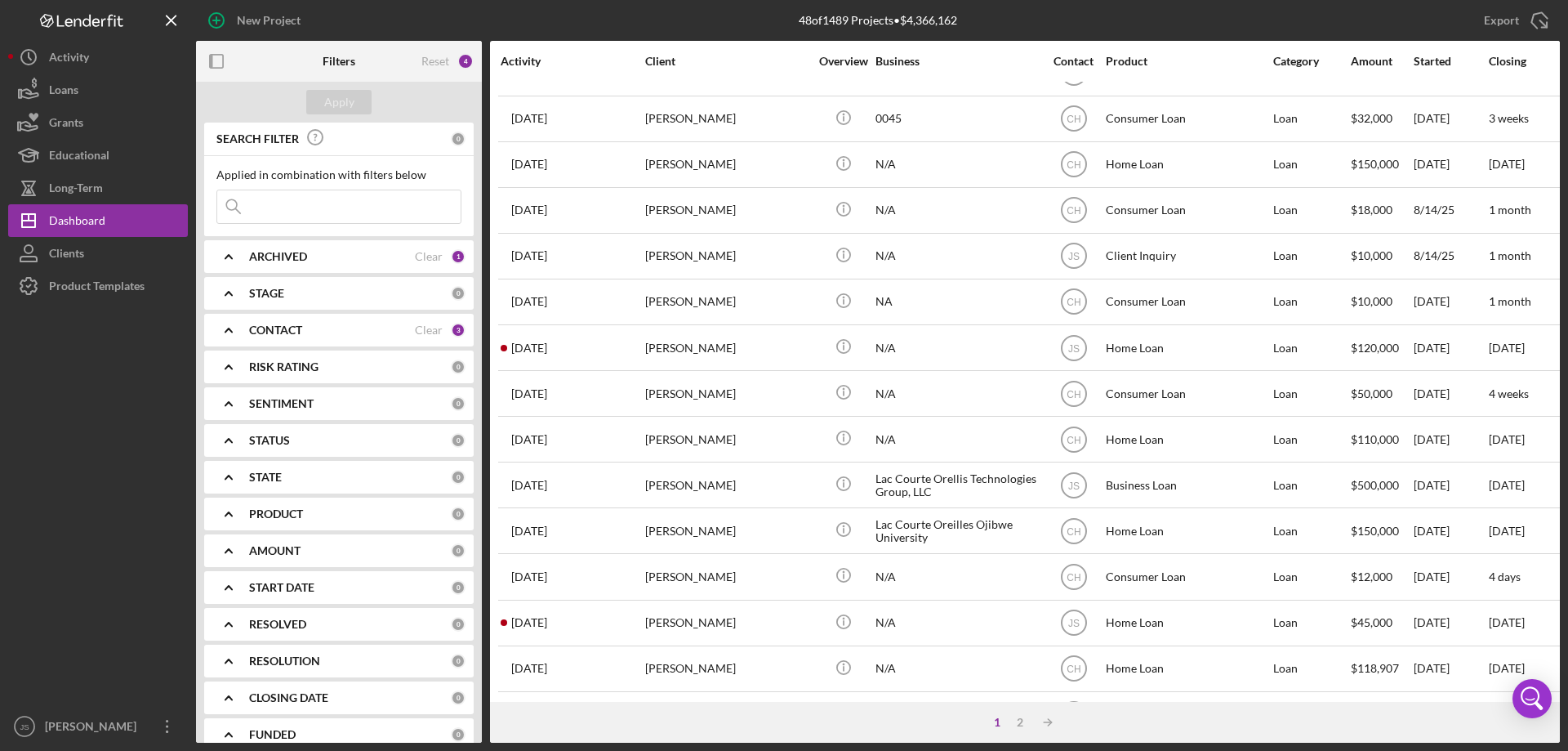
scroll to position [546, 0]
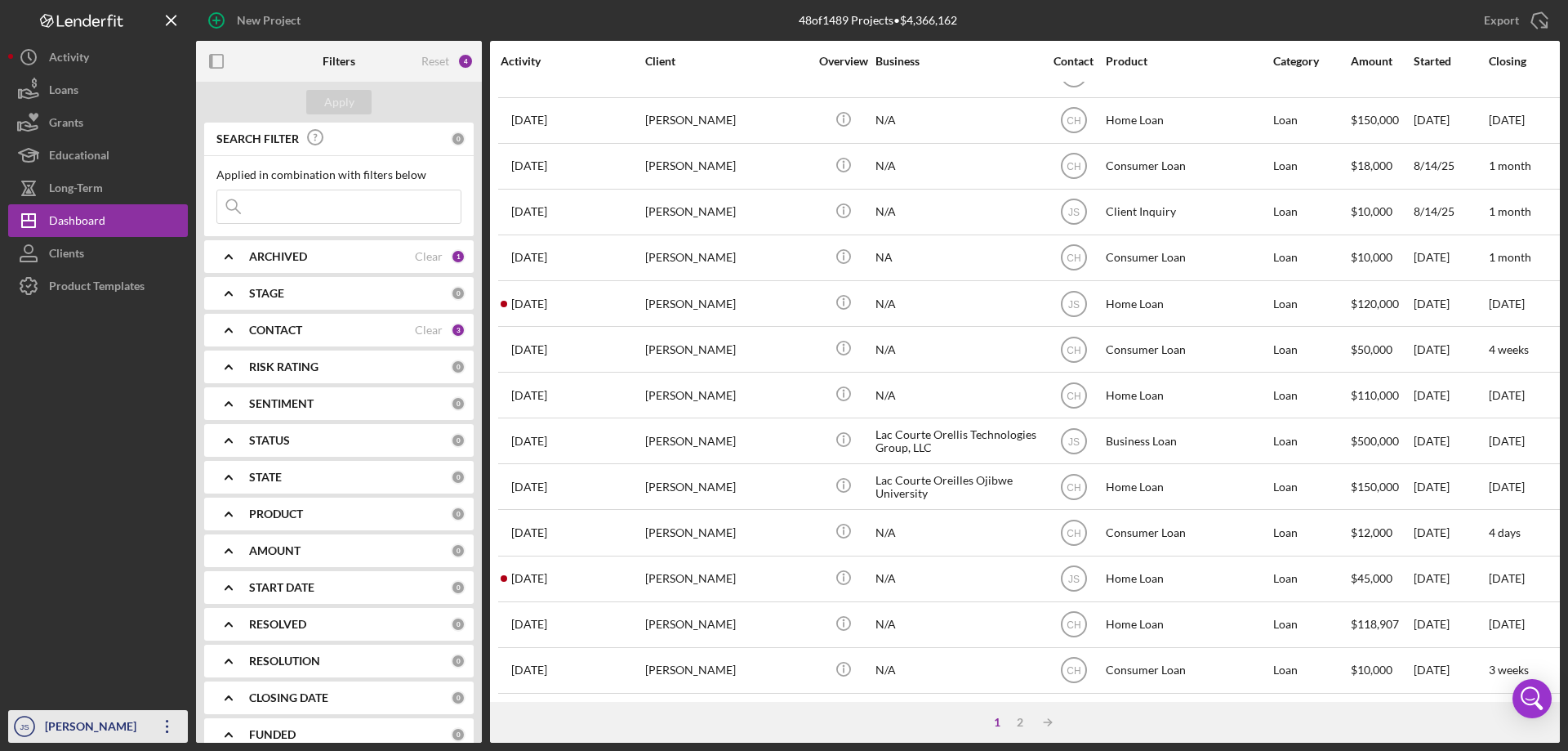
click at [71, 726] on div "[PERSON_NAME]" at bounding box center [94, 728] width 106 height 36
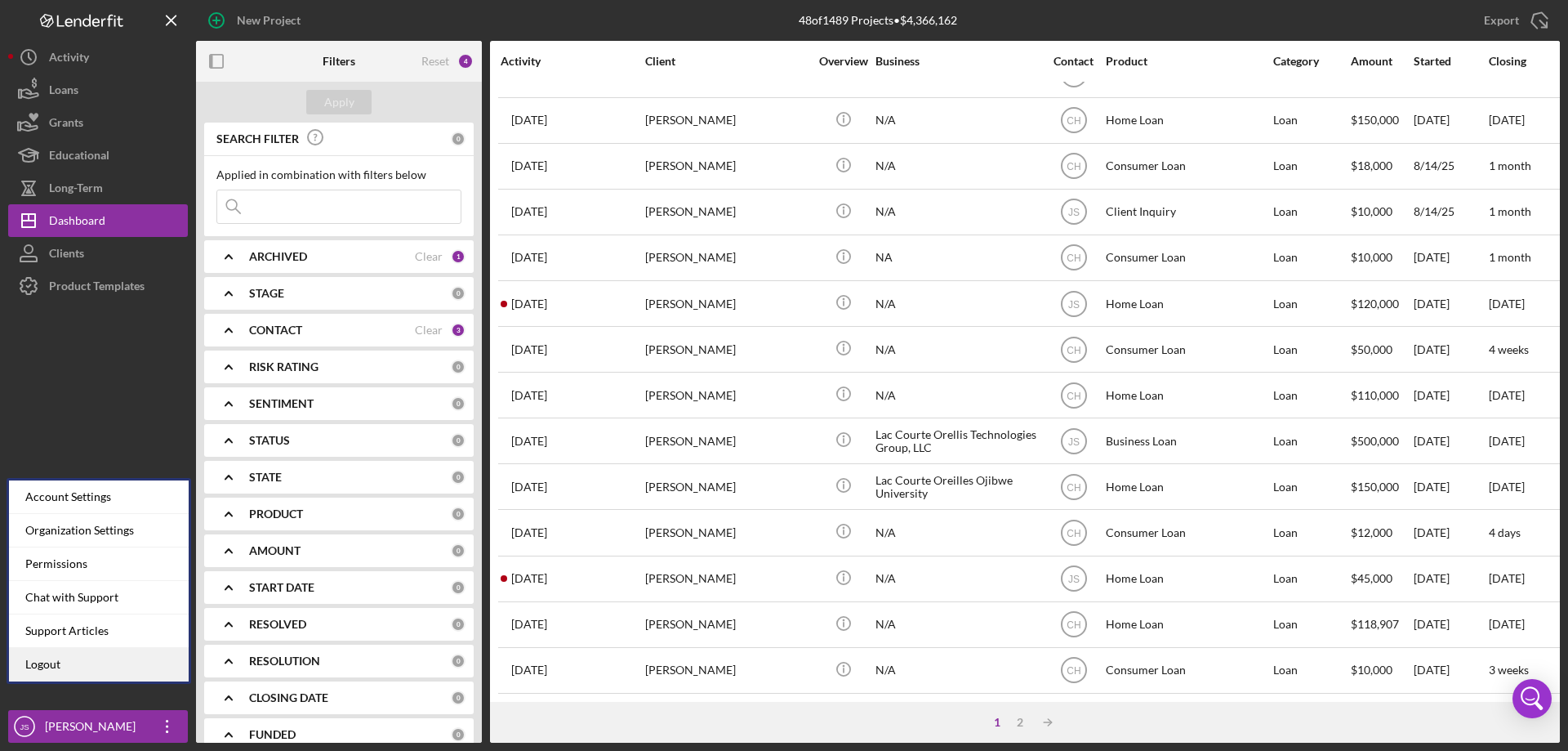
click at [65, 663] on link "Logout" at bounding box center [99, 664] width 180 height 34
